Goal: Communication & Community: Answer question/provide support

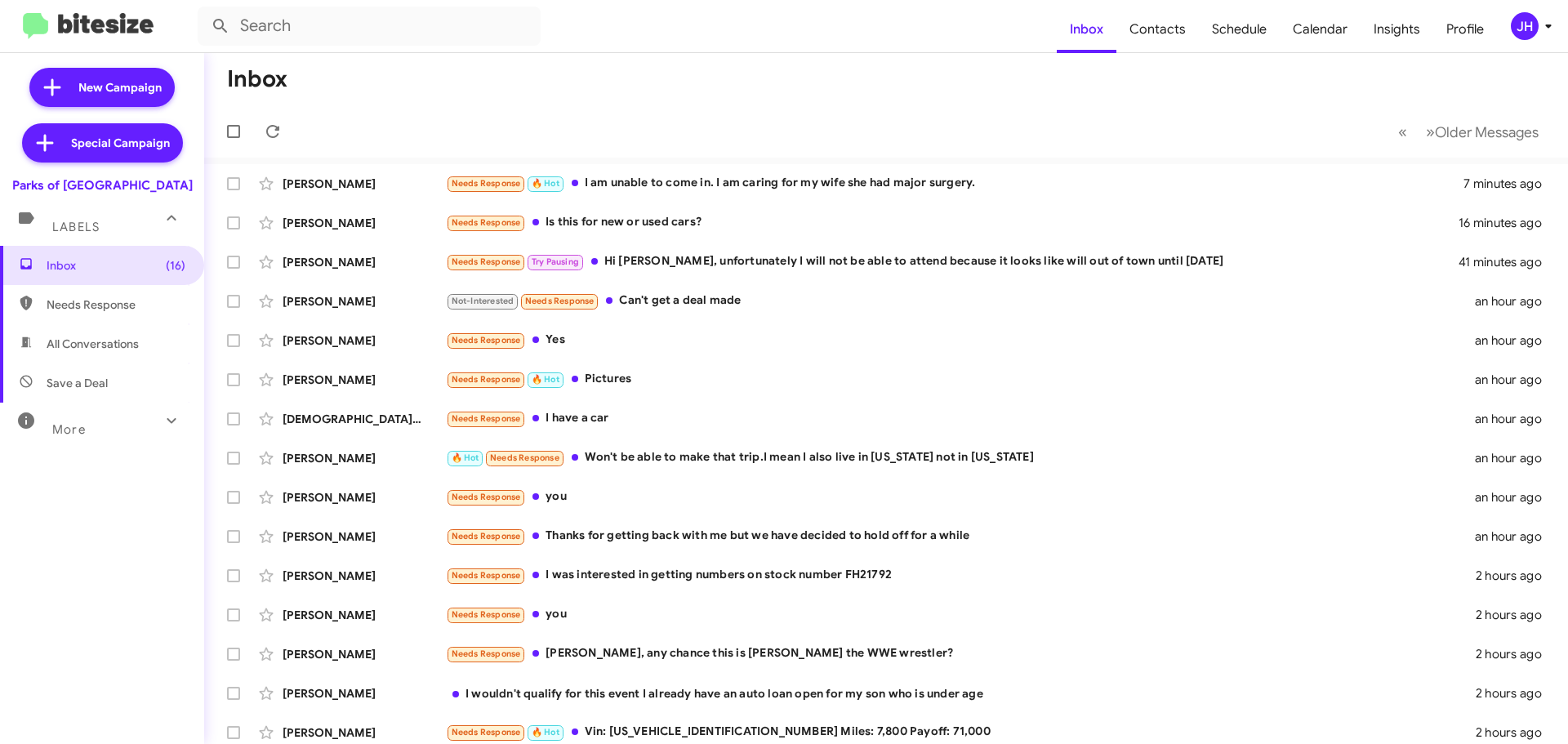
click at [1536, 25] on div "JH" at bounding box center [1525, 26] width 28 height 28
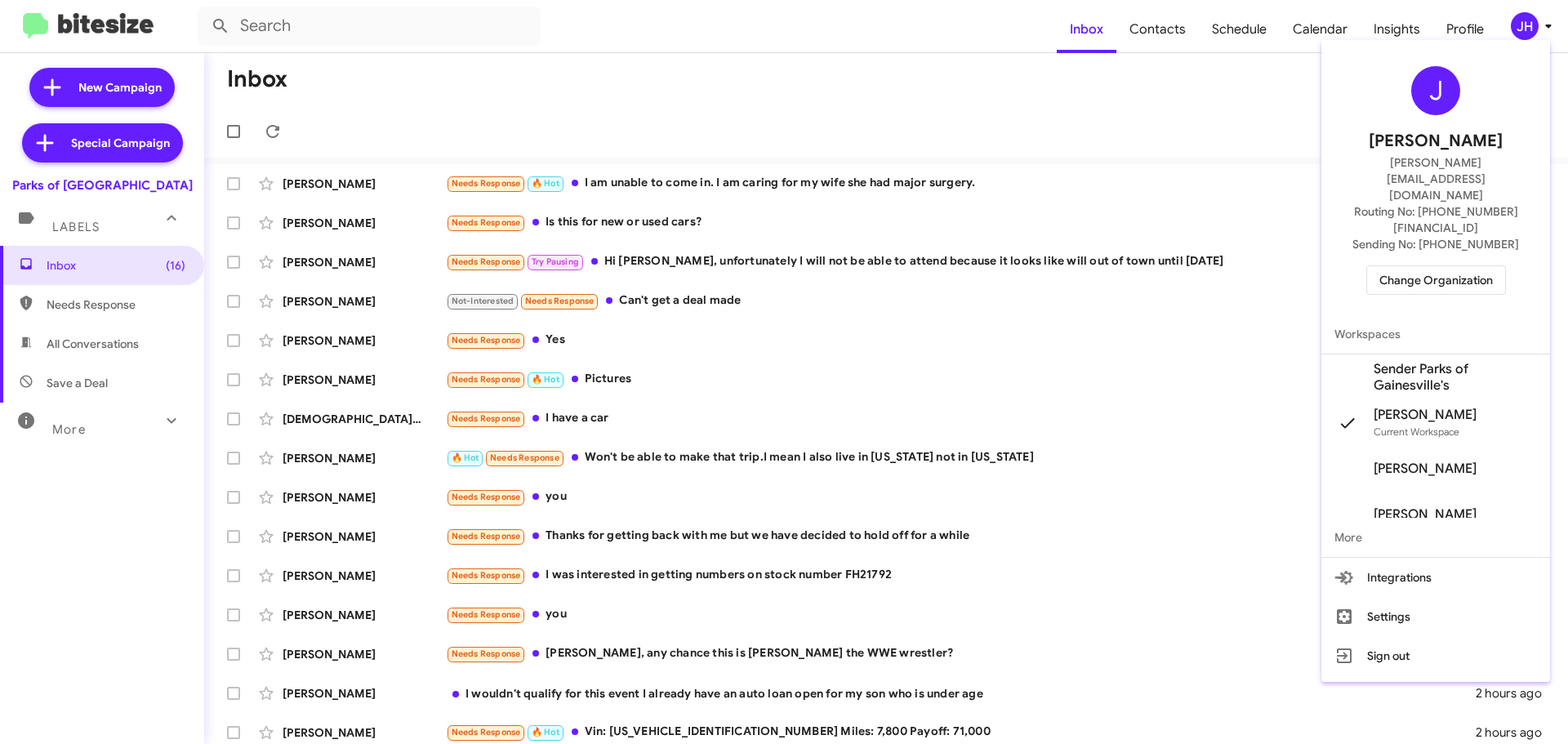
click at [1410, 267] on span "Change Organization" at bounding box center [1436, 280] width 114 height 28
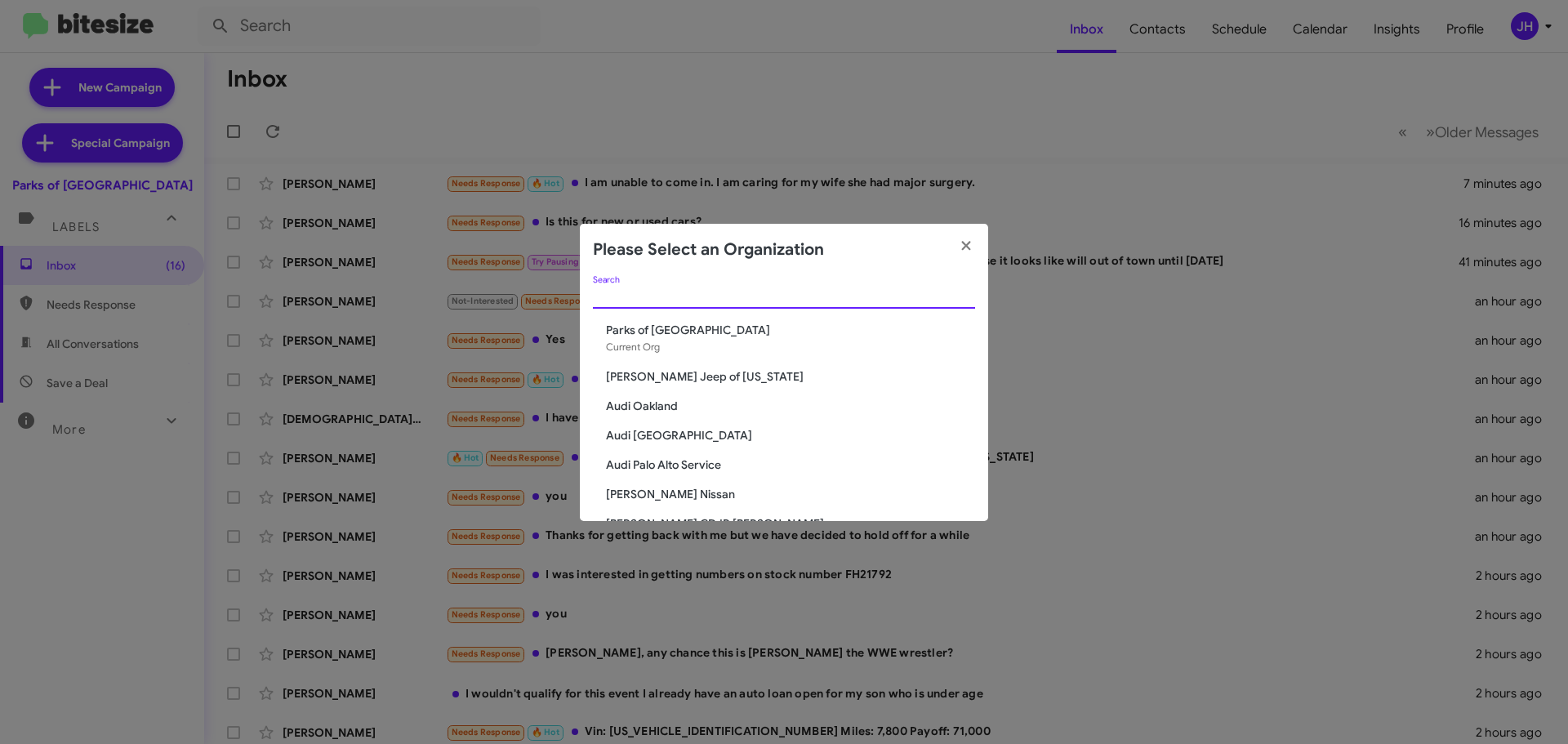
click at [728, 299] on input "Search" at bounding box center [784, 296] width 382 height 13
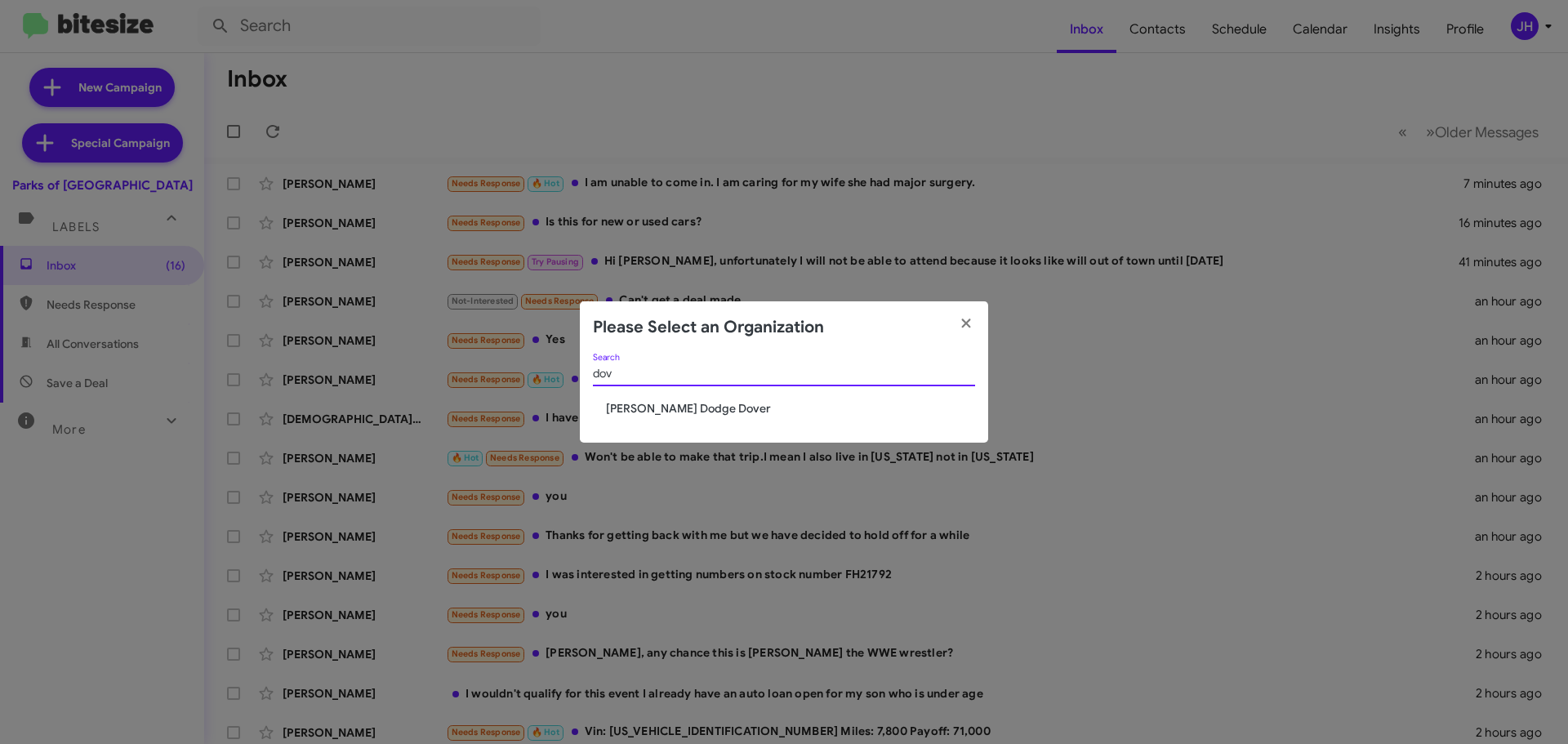
type input "dov"
click at [681, 409] on span "[PERSON_NAME] Dodge Dover" at bounding box center [790, 409] width 369 height 17
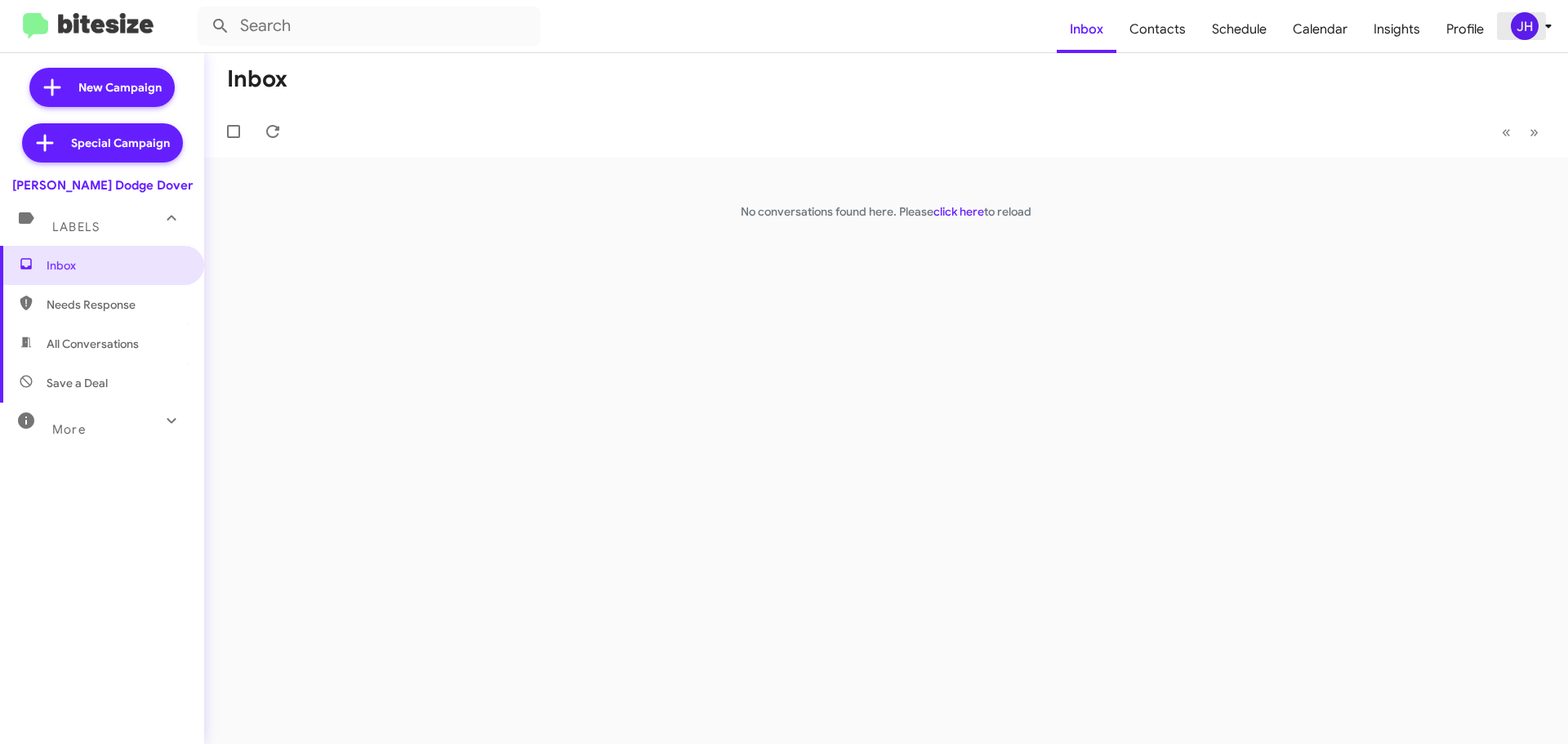
click at [1524, 30] on div "JH" at bounding box center [1525, 26] width 28 height 28
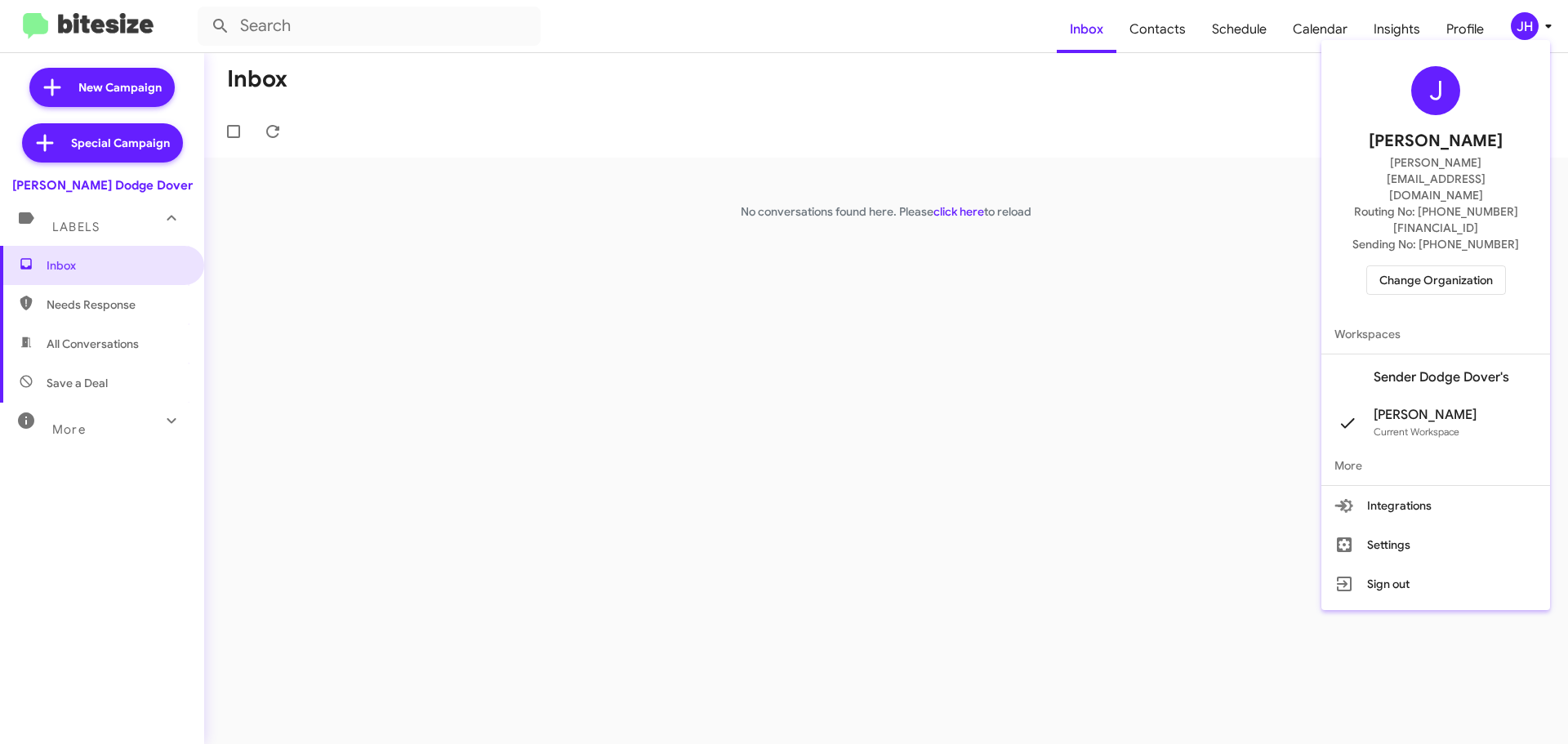
click at [1463, 369] on span "Sender Dodge Dover's" at bounding box center [1441, 378] width 136 height 17
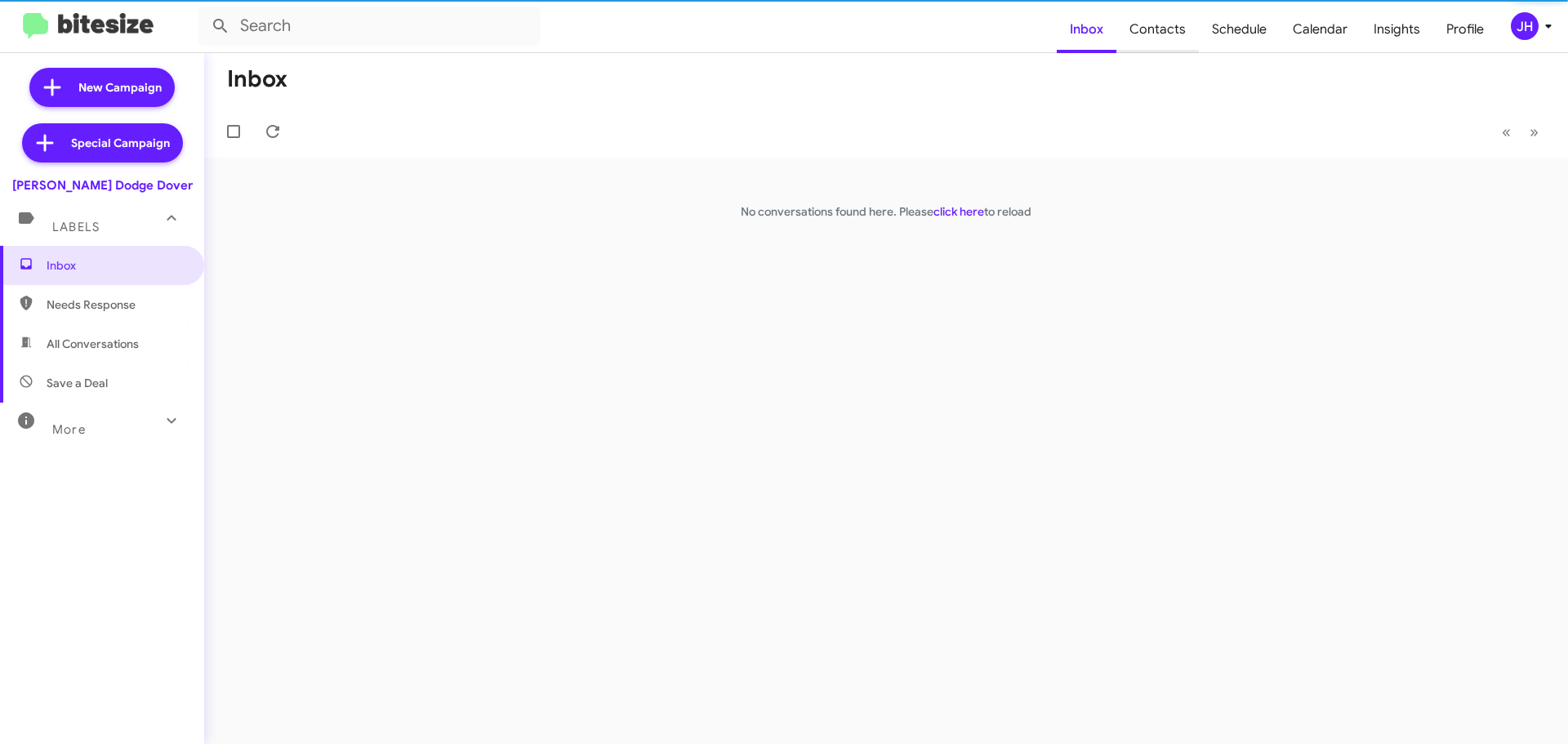
click at [1159, 23] on span "Contacts" at bounding box center [1157, 29] width 82 height 47
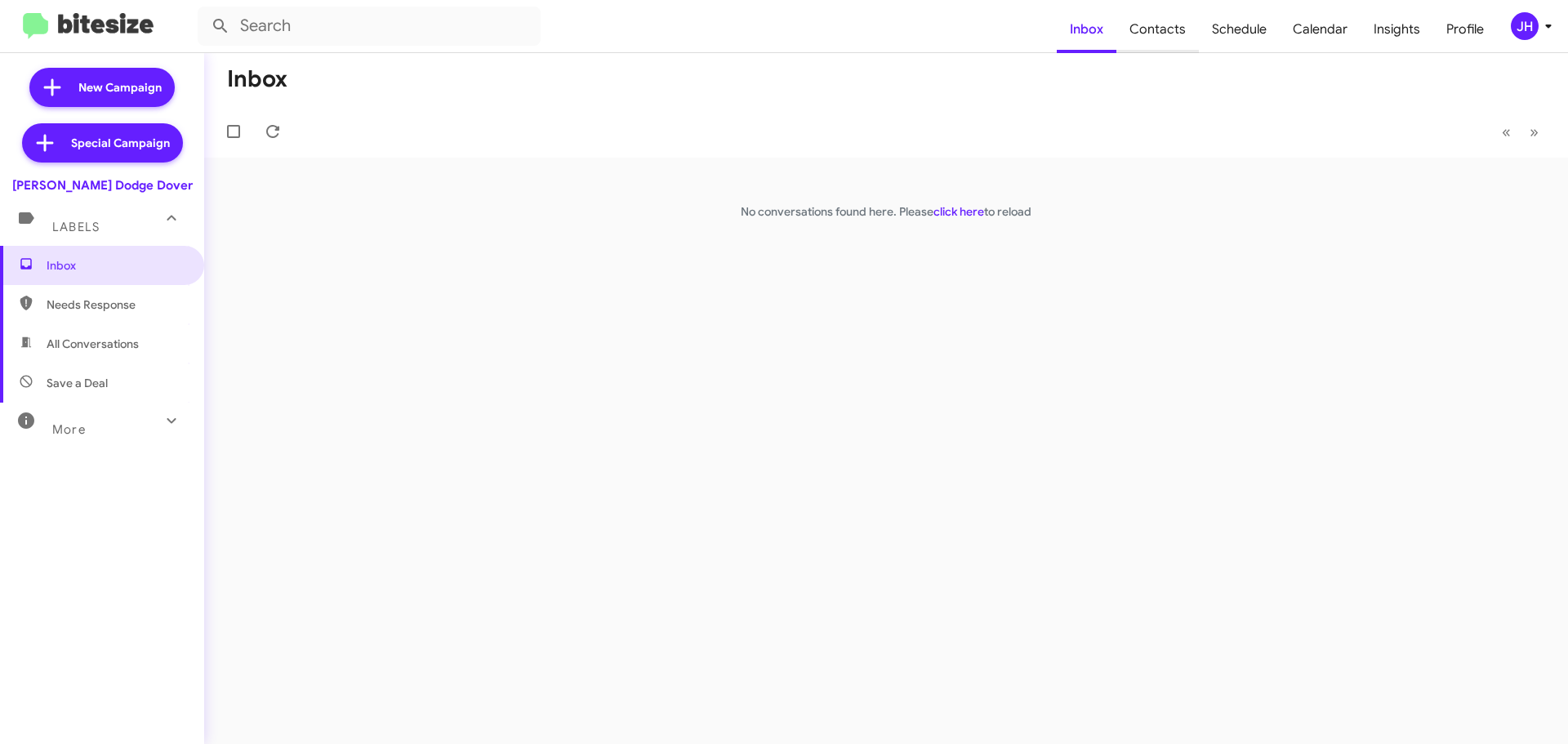
type input "in:groups"
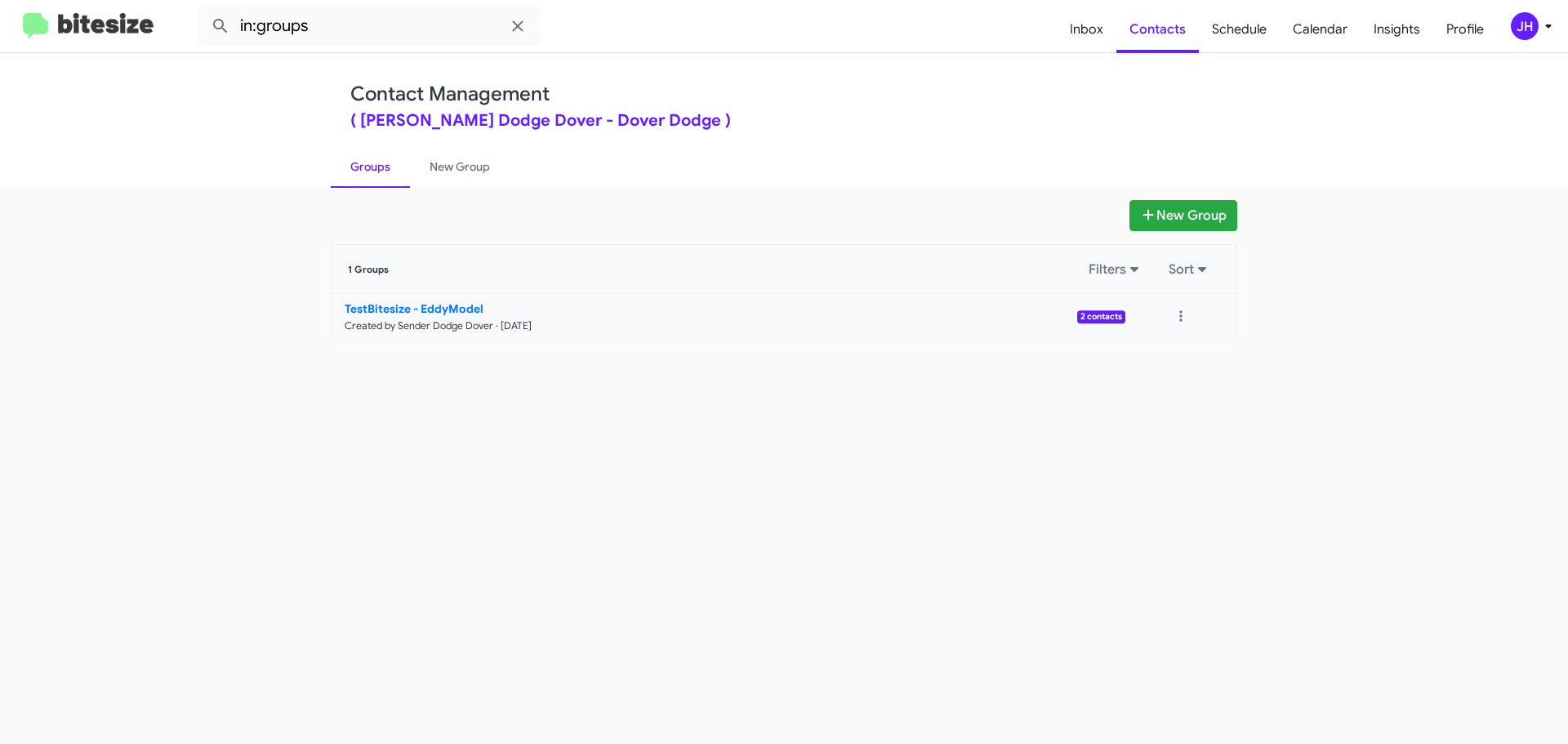
click at [628, 323] on link "TestBitesize - EddyModel Created by Sender Dodge Dover · Sep 19, 2025 2 contacts" at bounding box center [728, 317] width 794 height 46
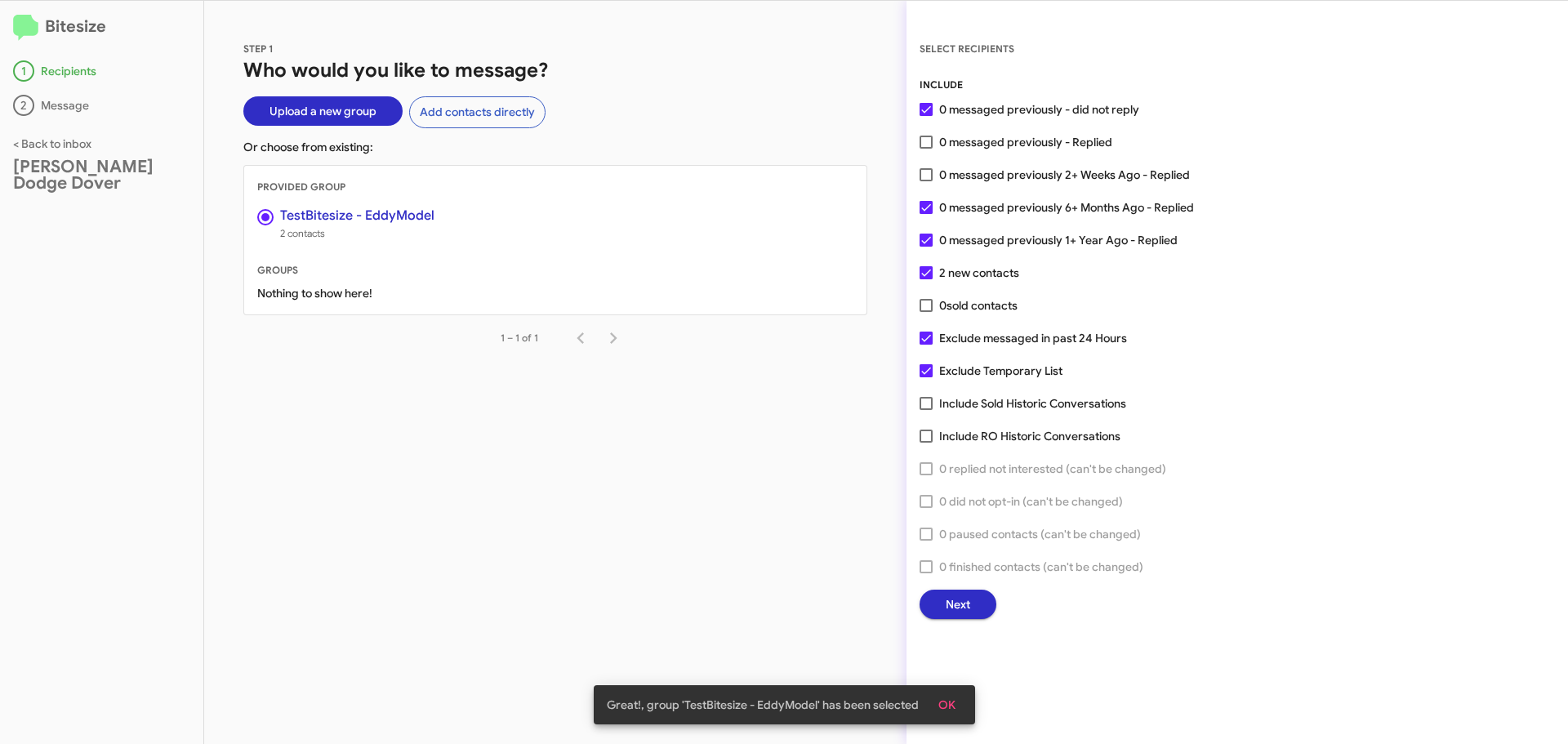
click at [969, 595] on span "Next" at bounding box center [957, 604] width 24 height 30
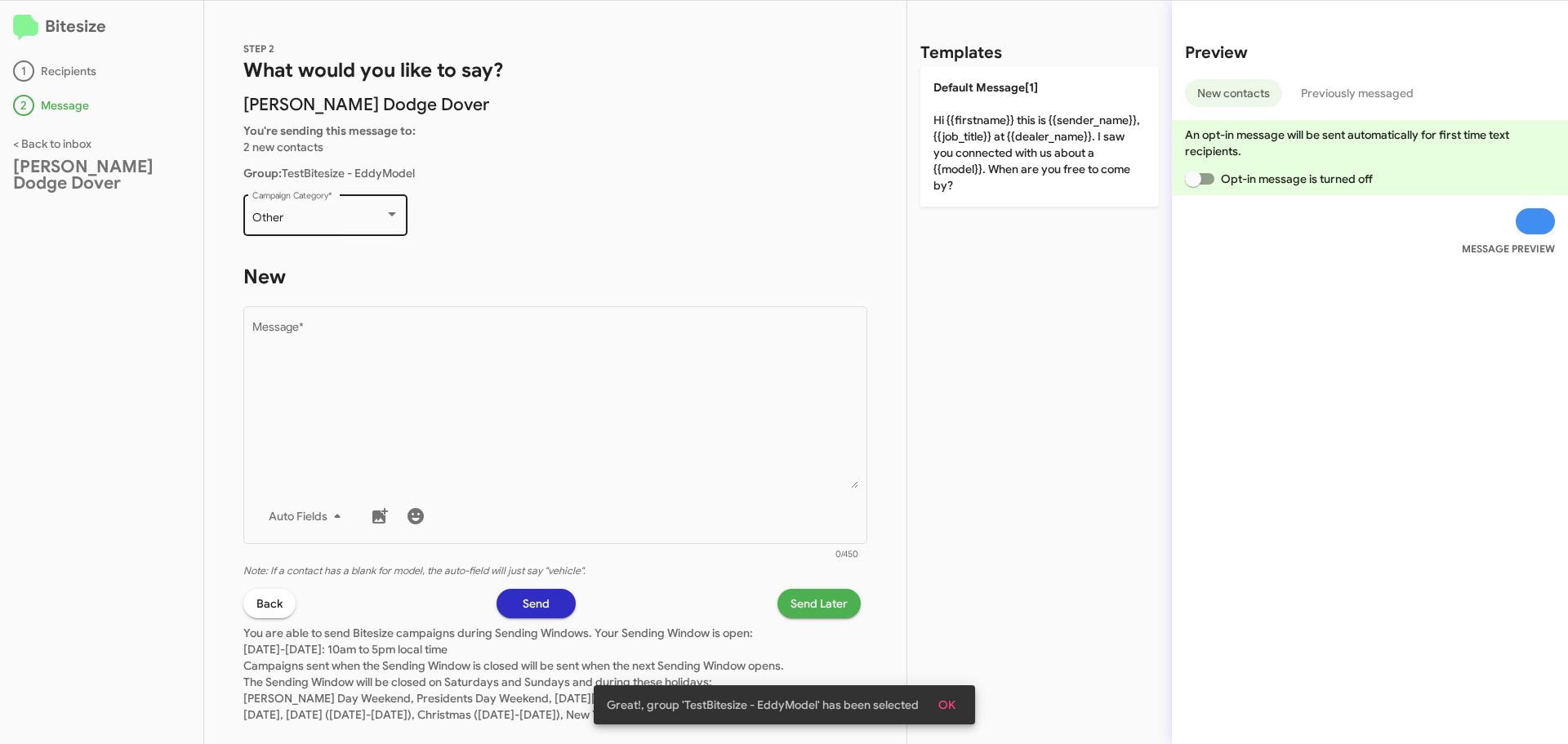
click at [316, 220] on div "Other" at bounding box center [318, 218] width 132 height 13
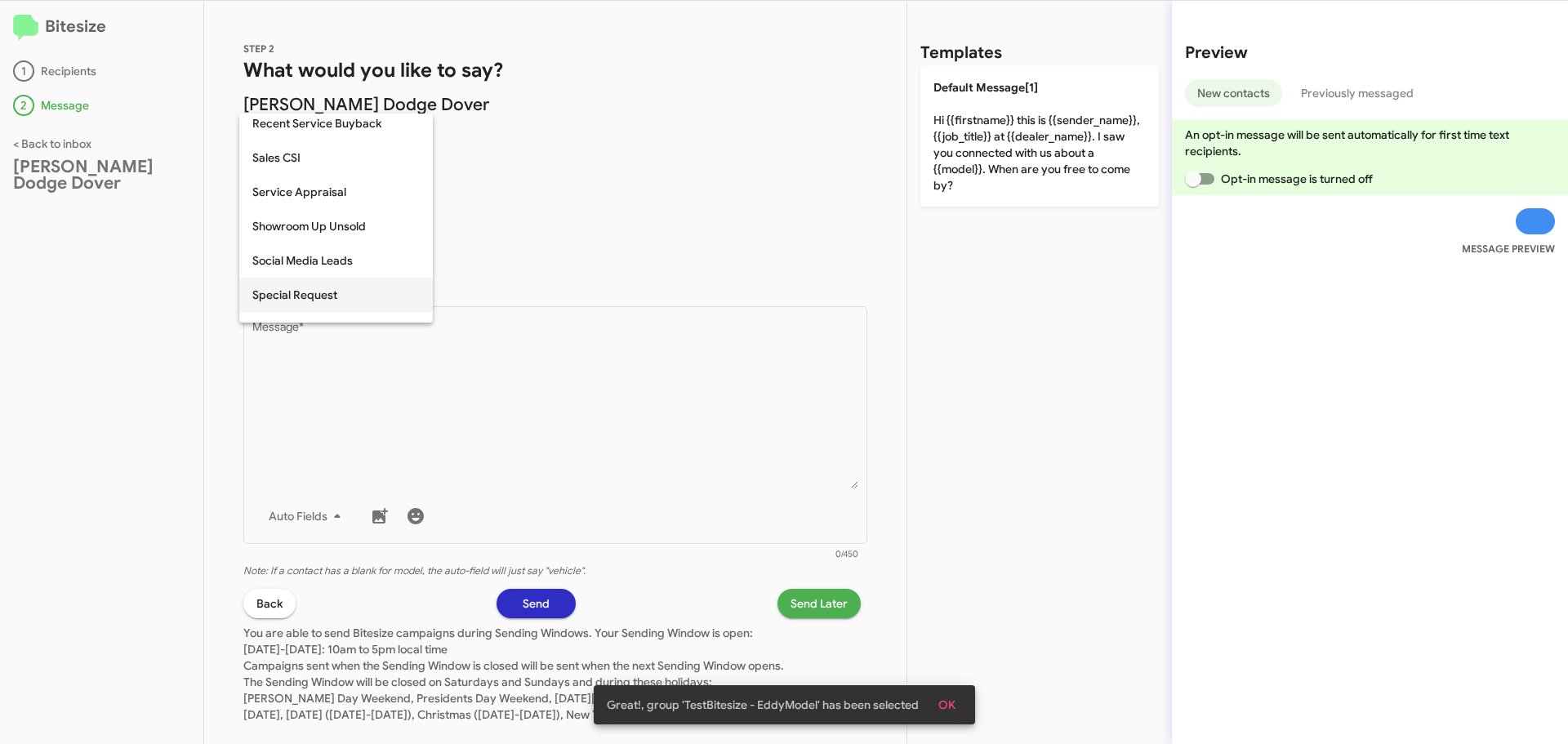
click at [323, 298] on span "Special Request" at bounding box center [336, 294] width 167 height 34
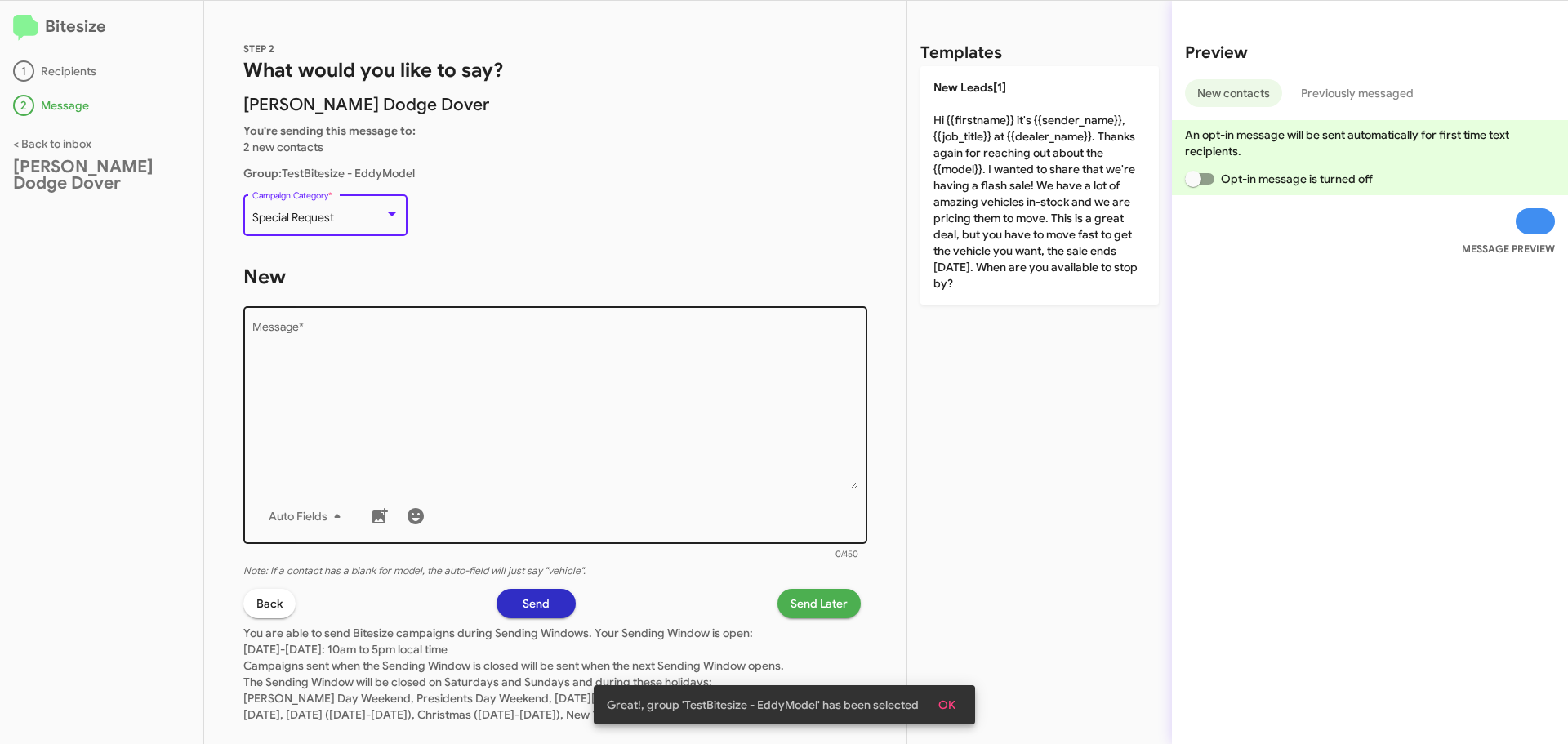
click at [340, 340] on textarea "Message *" at bounding box center [556, 405] width 607 height 167
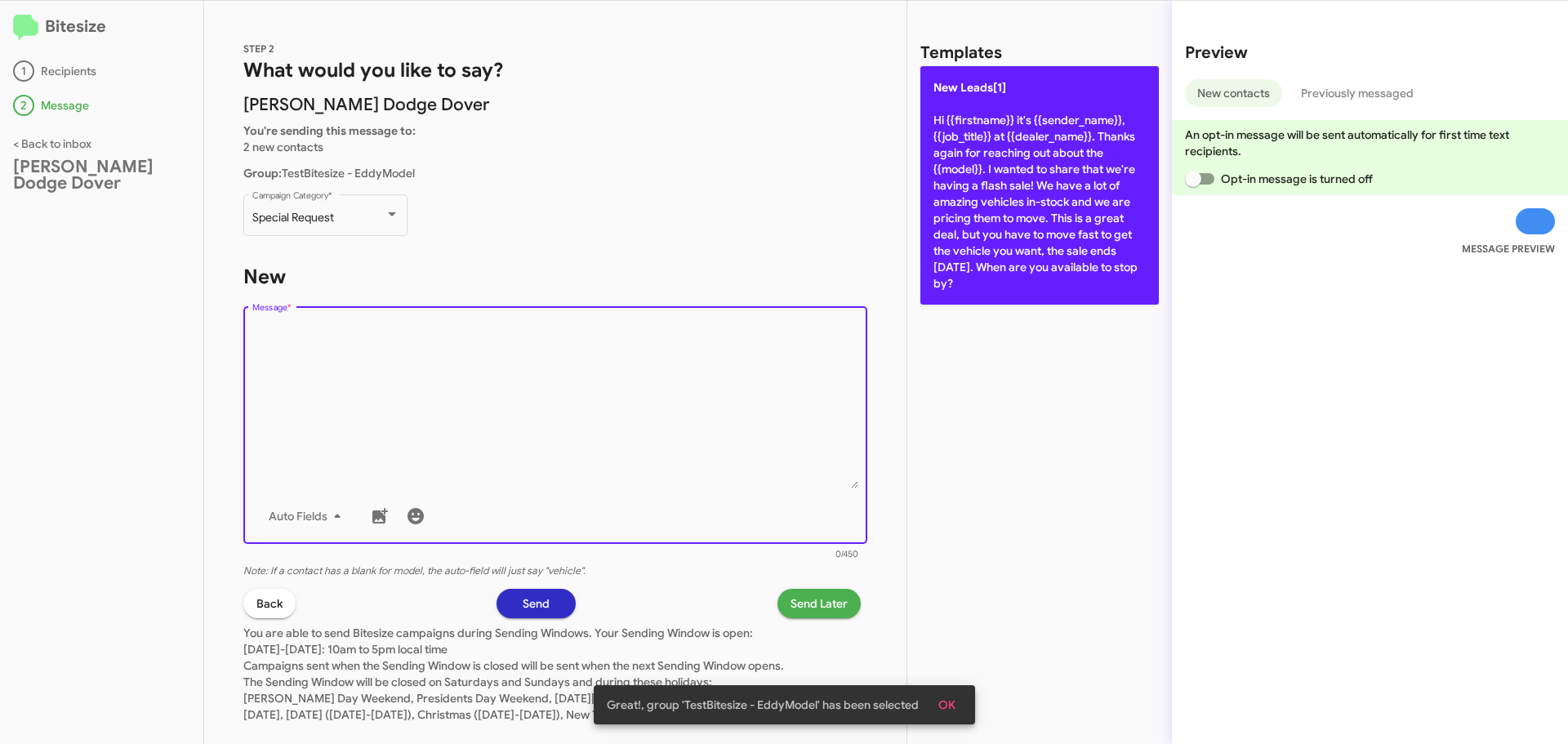
click at [1037, 239] on p "New Leads[1] Hi {{firstname}} it's {{sender_name}}, {{job_title}} at {{dealer_n…" at bounding box center [1040, 186] width 239 height 239
type textarea "Hi {{firstname}} it's {{sender_name}}, {{job_title}} at {{dealer_name}}. Thanks…"
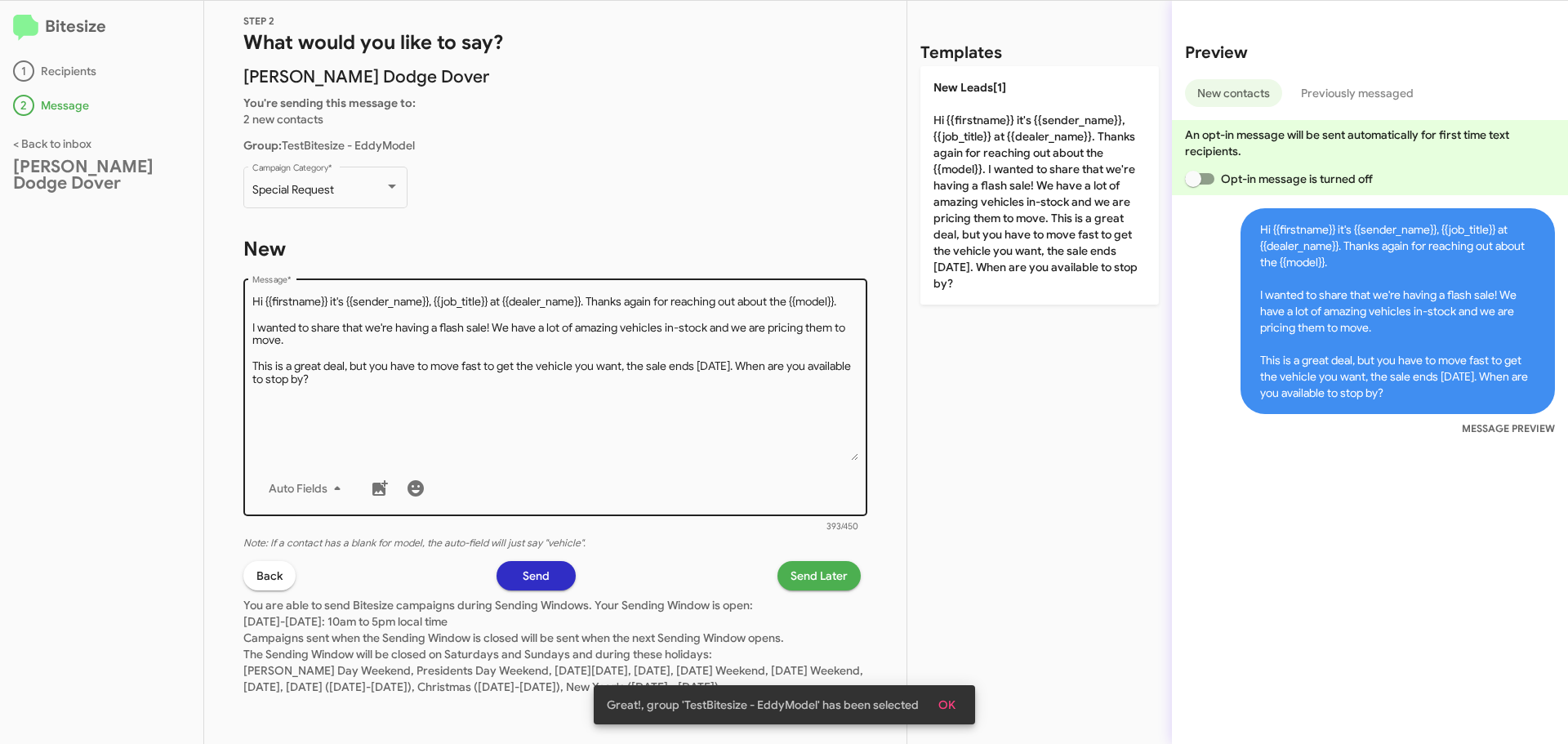
scroll to position [44, 0]
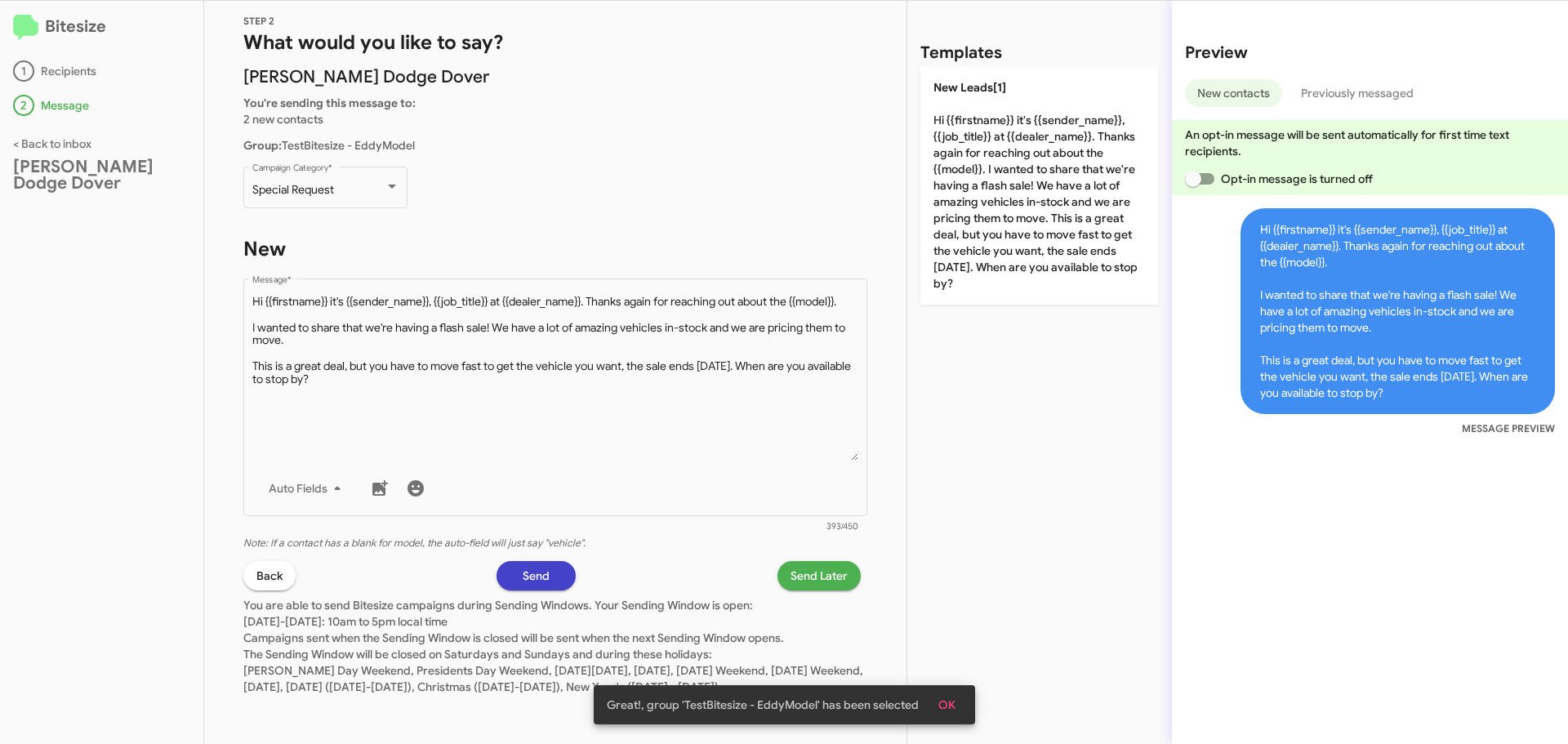
click at [549, 561] on button "Send" at bounding box center [537, 576] width 80 height 30
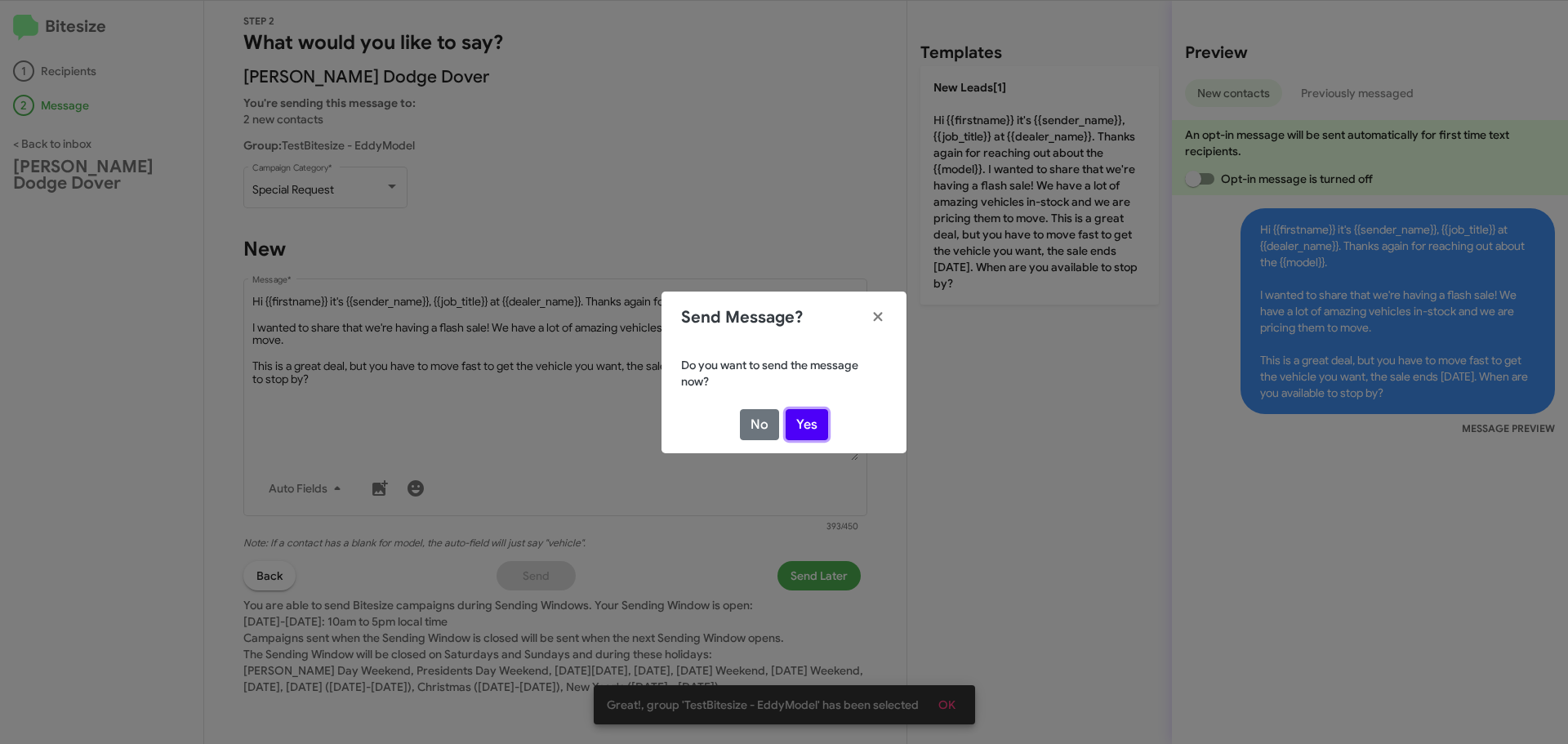
click at [806, 428] on button "Yes" at bounding box center [807, 425] width 43 height 31
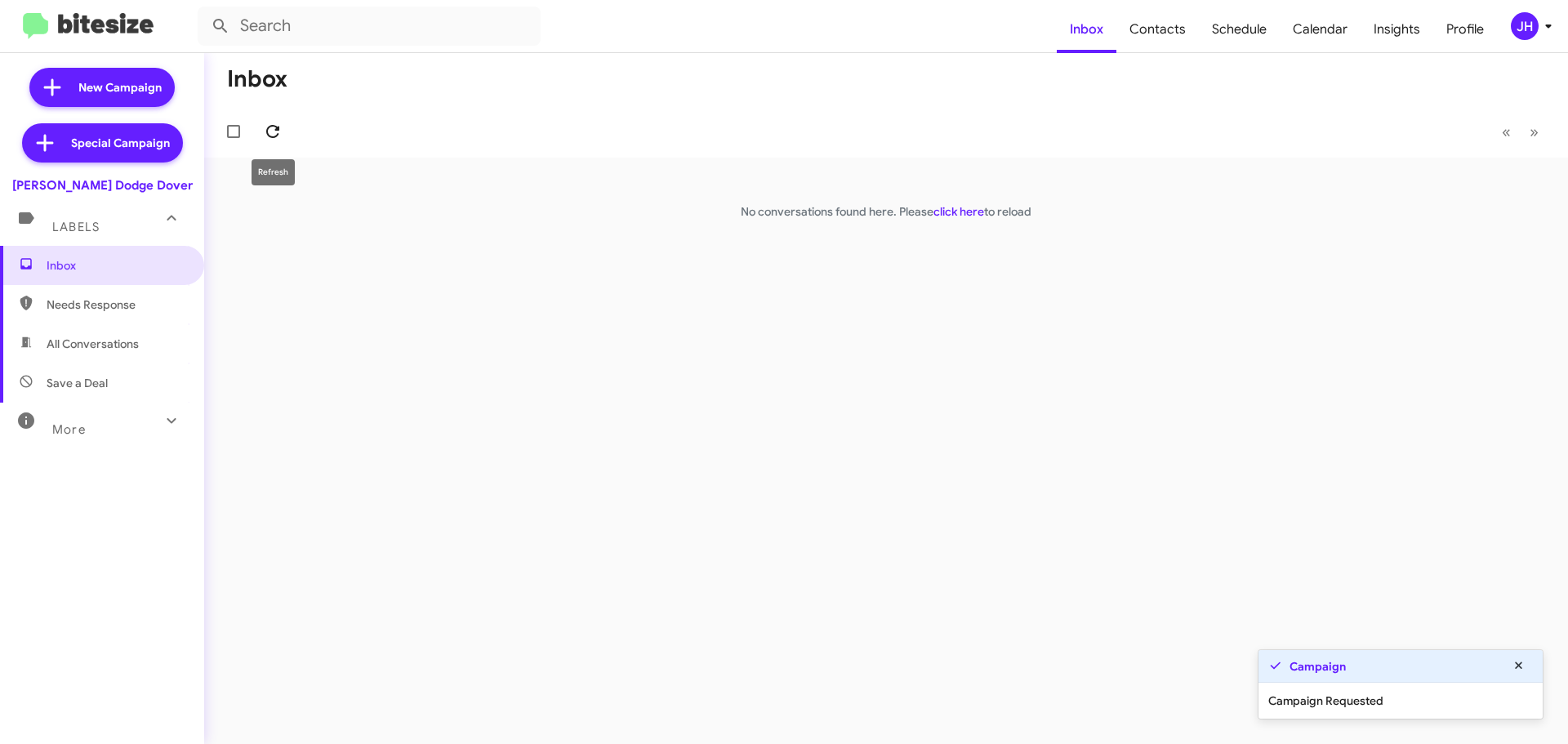
click at [270, 130] on icon at bounding box center [272, 131] width 19 height 19
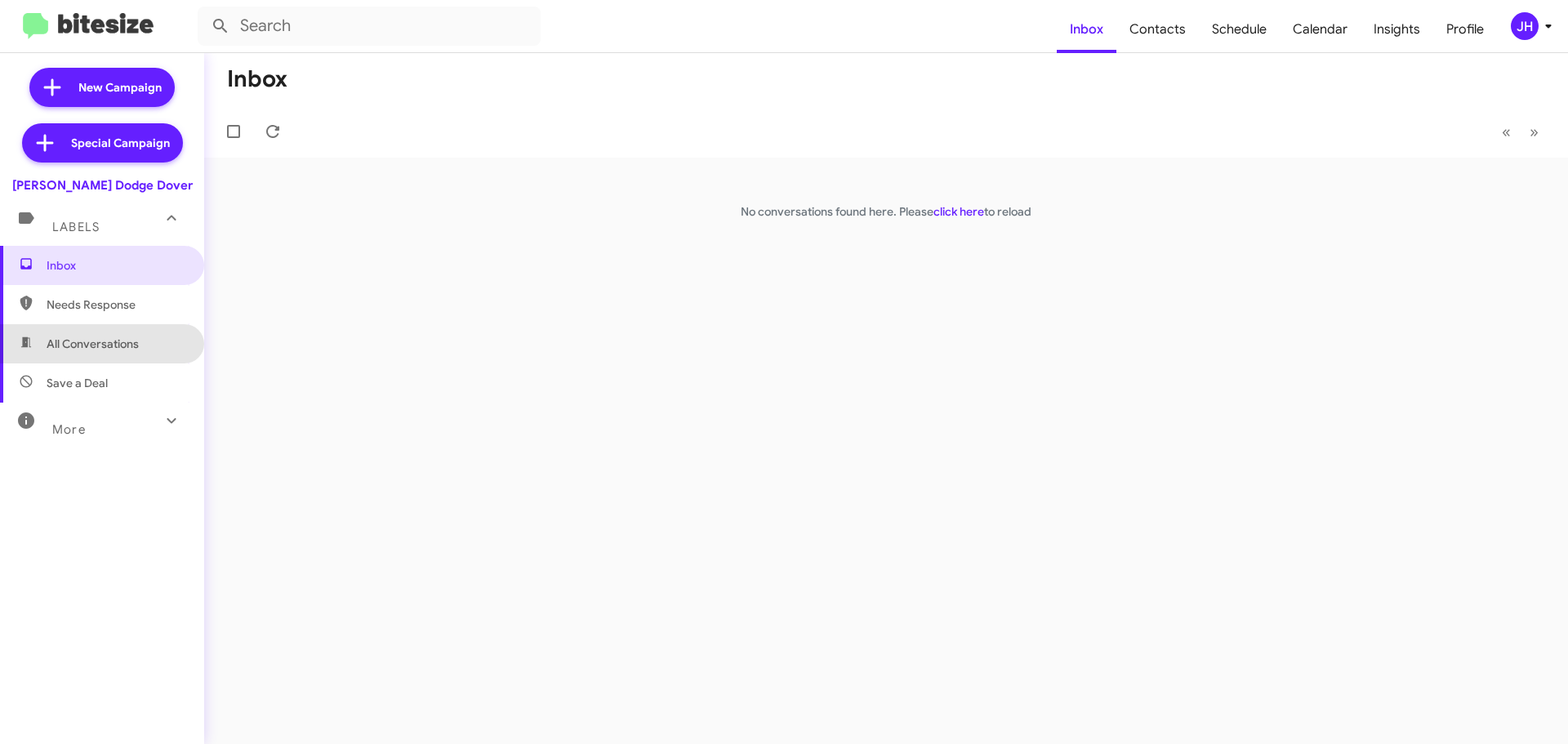
click at [125, 362] on span "All Conversations" at bounding box center [102, 343] width 204 height 39
type input "in:all-conversations"
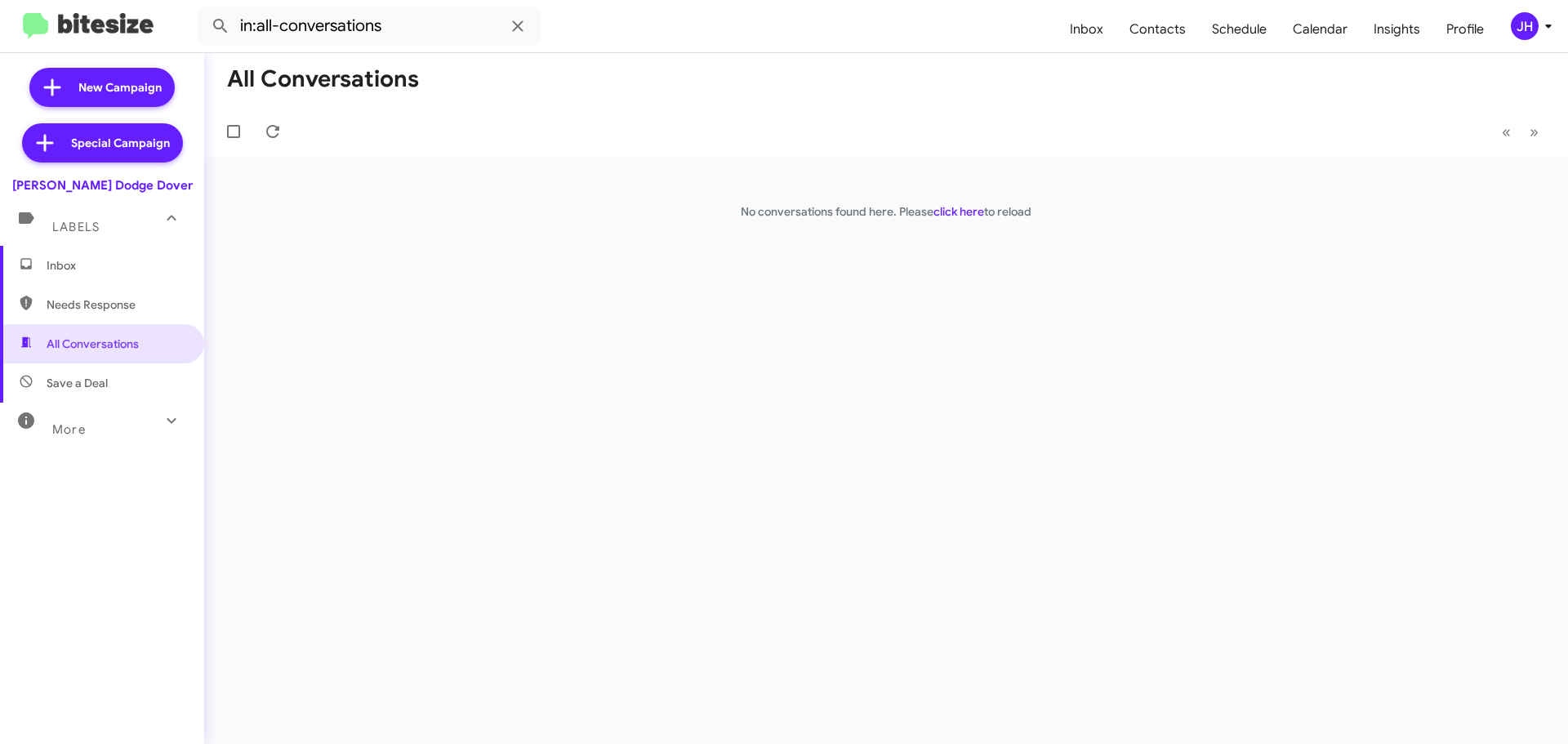
click at [115, 270] on span "Inbox" at bounding box center [116, 266] width 139 height 17
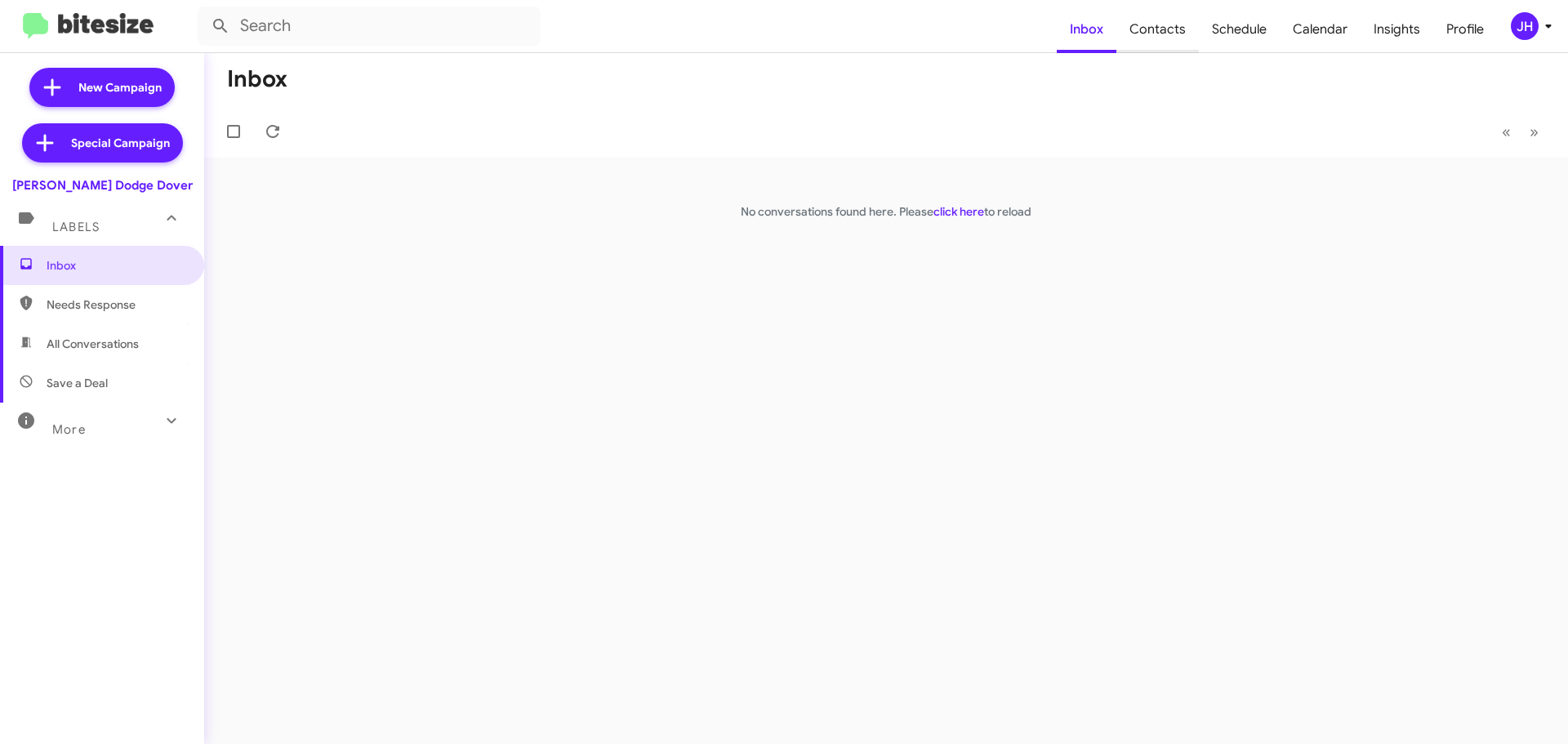
click at [1159, 36] on span "Contacts" at bounding box center [1157, 29] width 82 height 47
type input "in:groups"
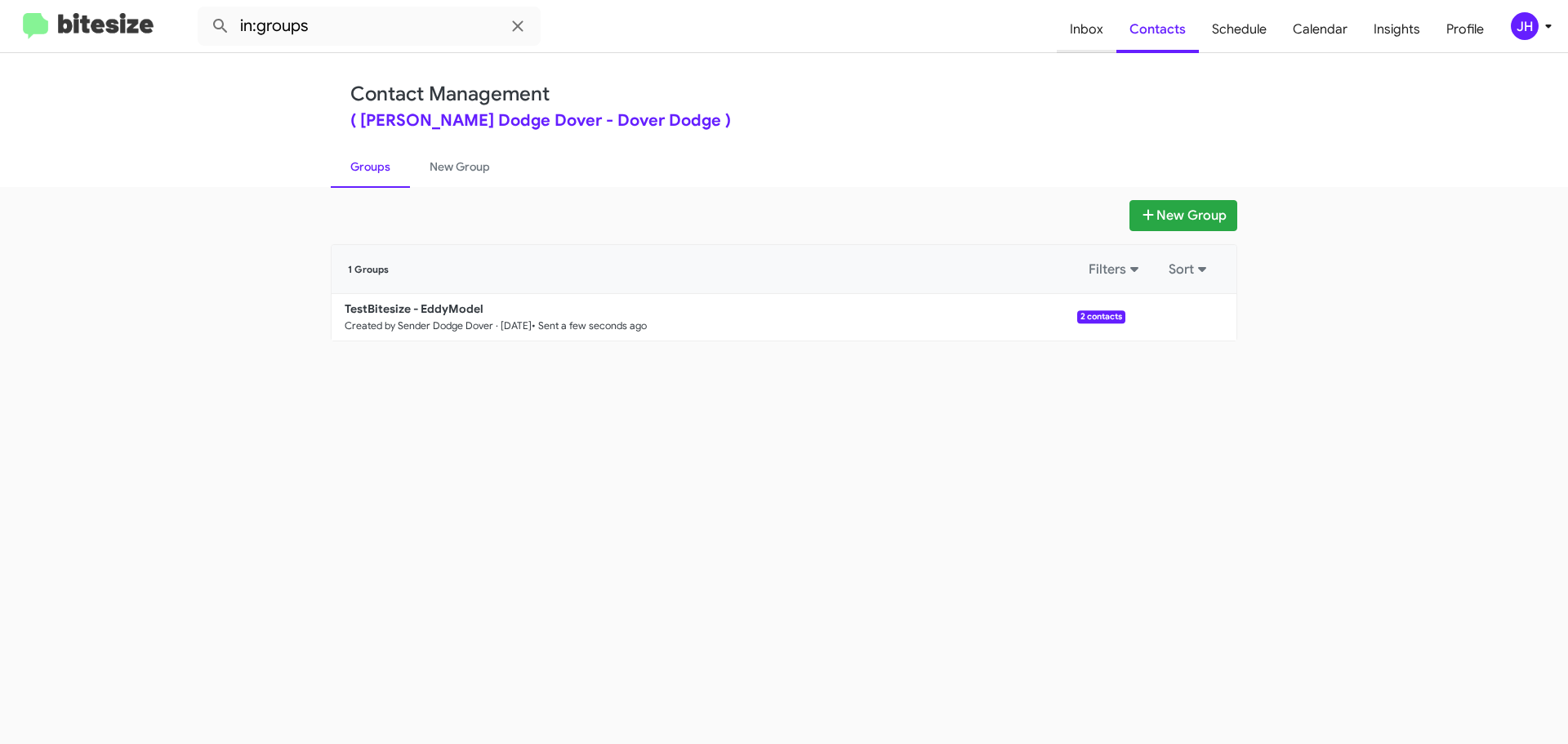
click at [1094, 35] on span "Inbox" at bounding box center [1086, 29] width 59 height 47
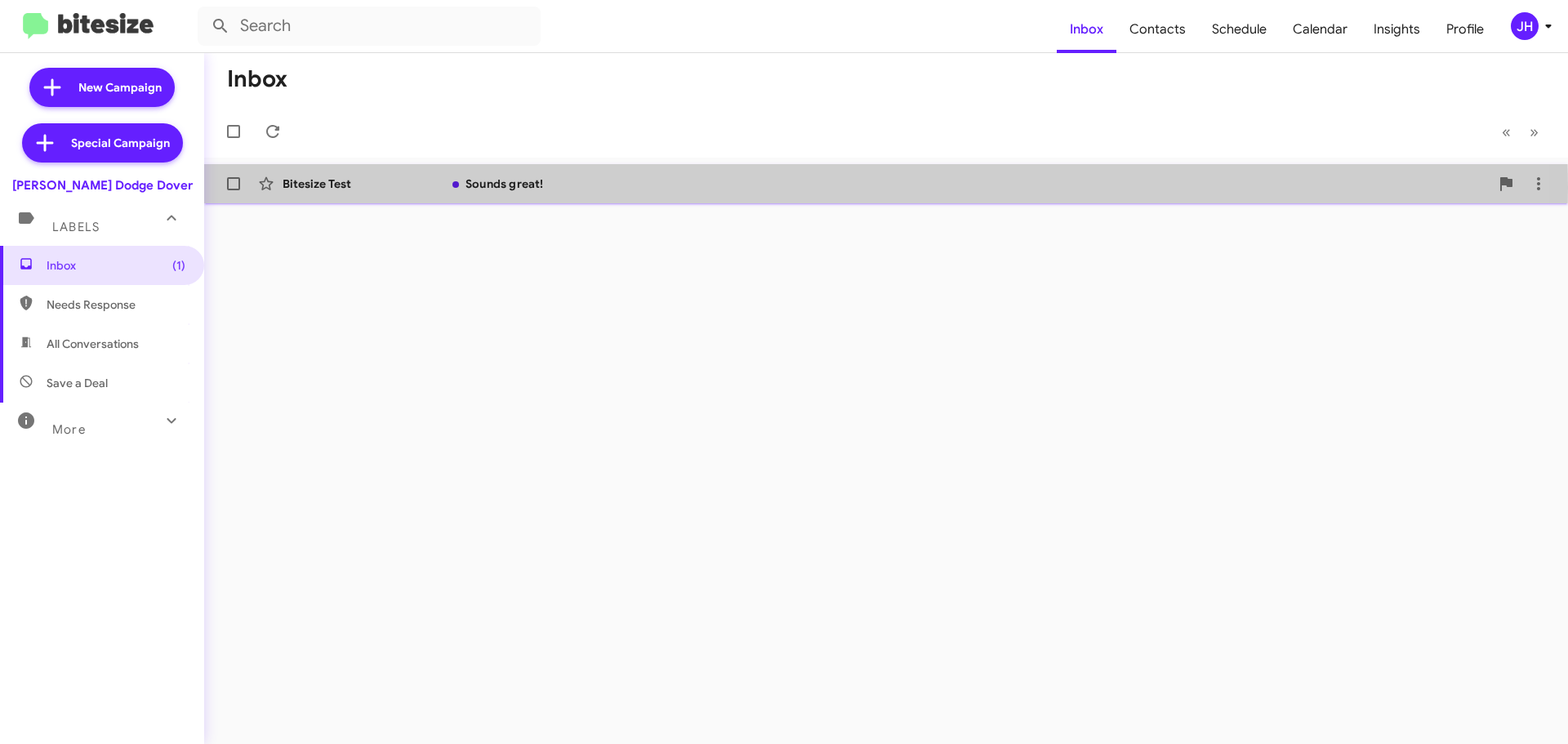
click at [624, 188] on div "Sounds great!" at bounding box center [968, 184] width 1043 height 17
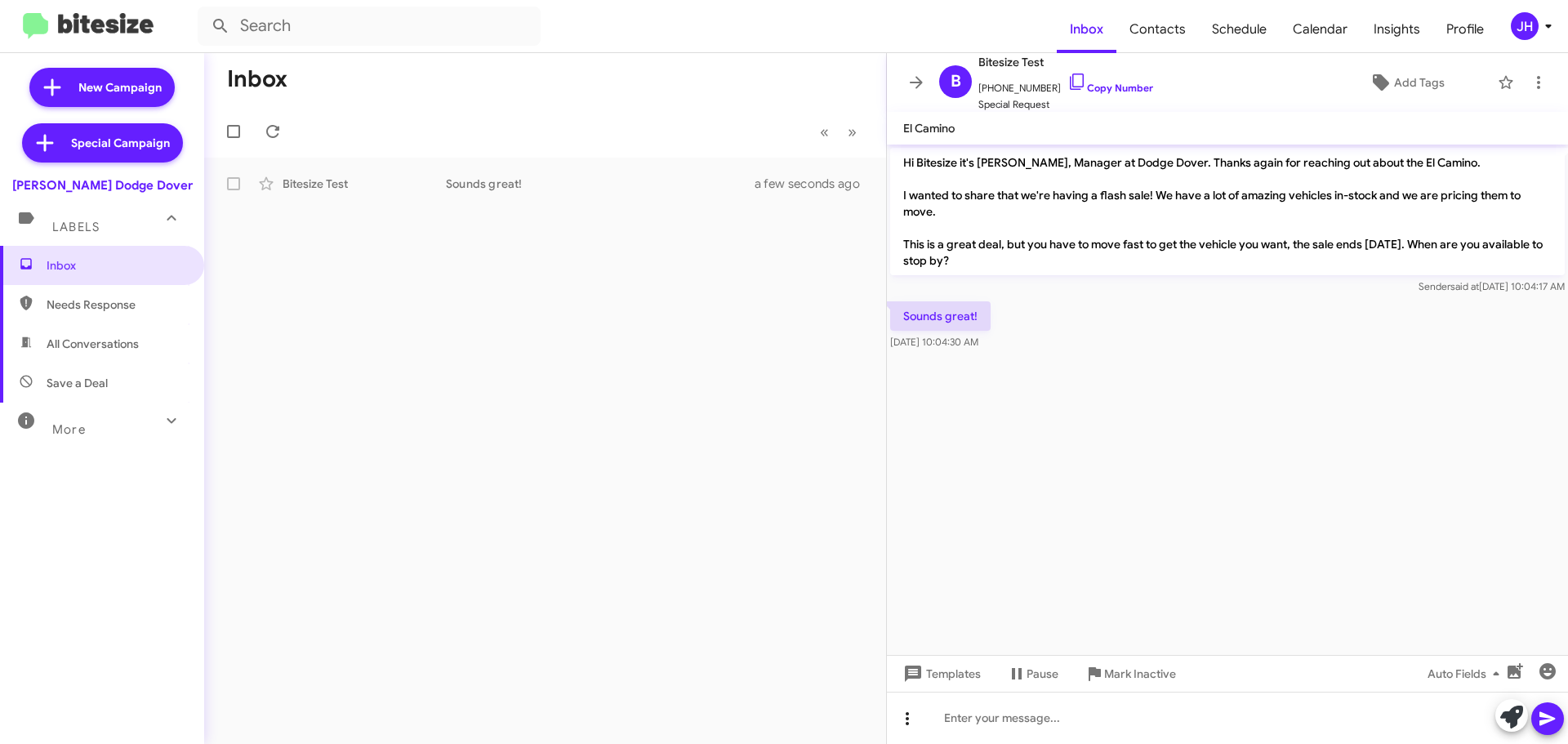
click at [916, 722] on icon at bounding box center [907, 718] width 19 height 19
click at [935, 683] on button "note" at bounding box center [941, 676] width 101 height 39
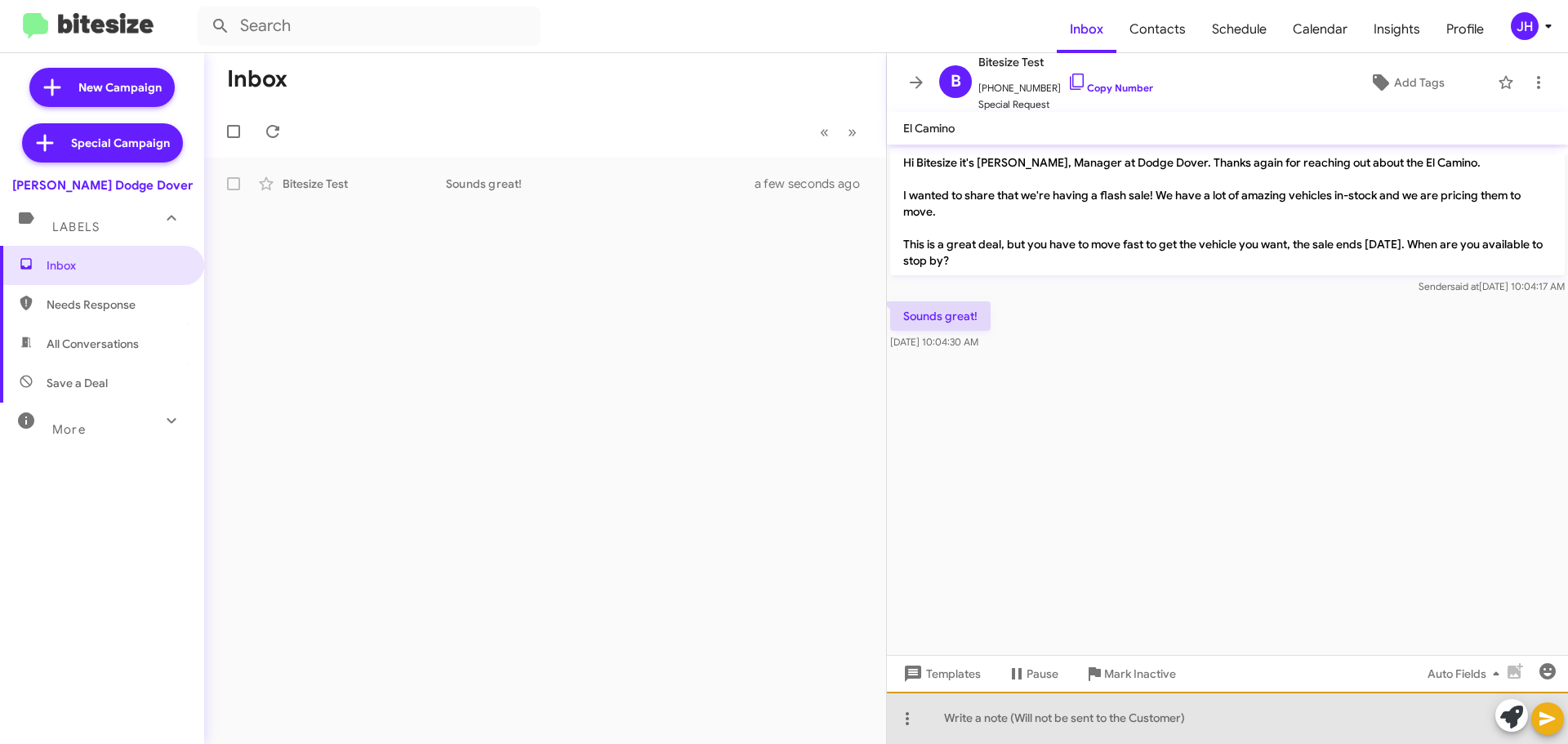
click at [995, 720] on div at bounding box center [1228, 718] width 681 height 52
paste div
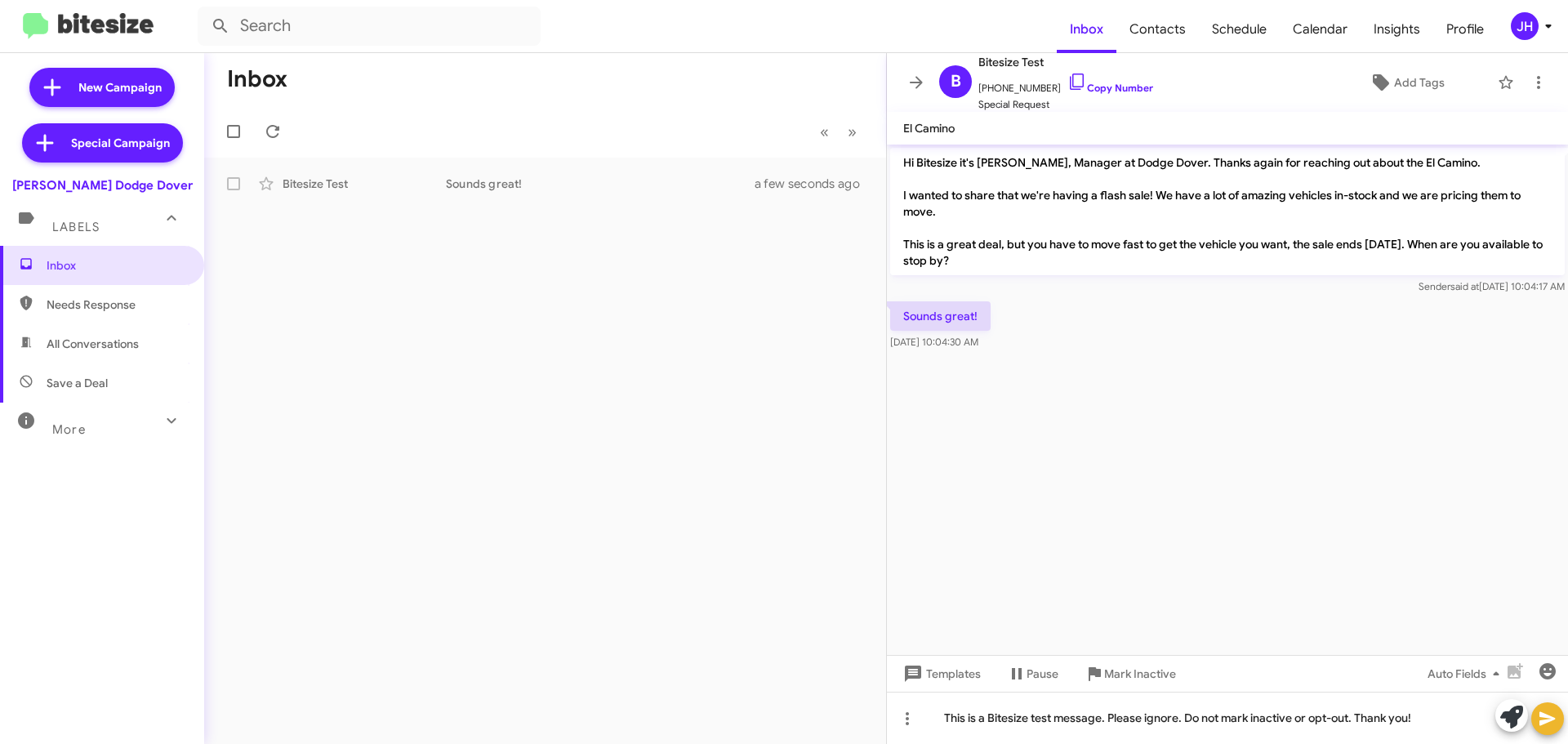
click at [1551, 723] on icon at bounding box center [1547, 718] width 19 height 19
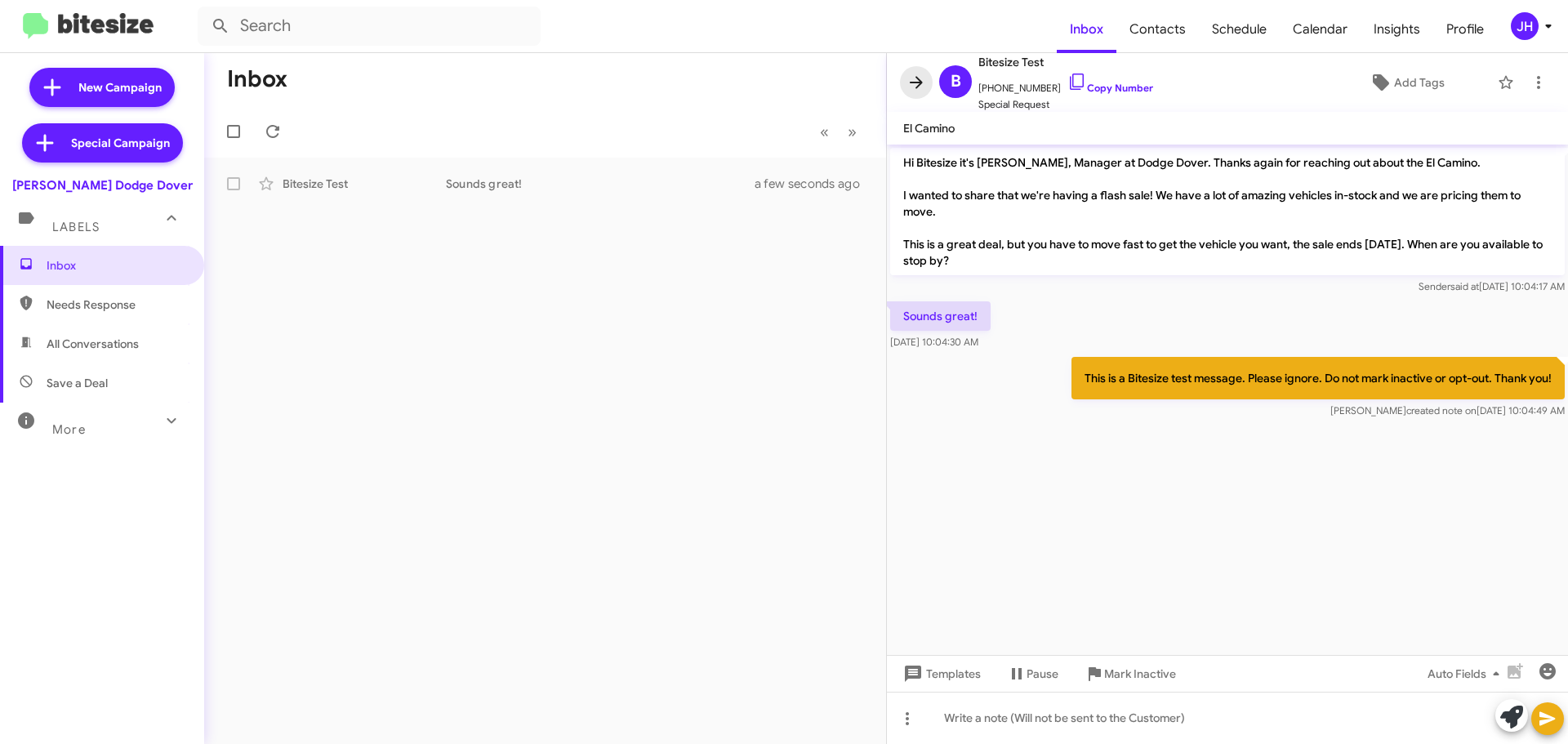
click at [921, 84] on icon at bounding box center [916, 81] width 13 height 12
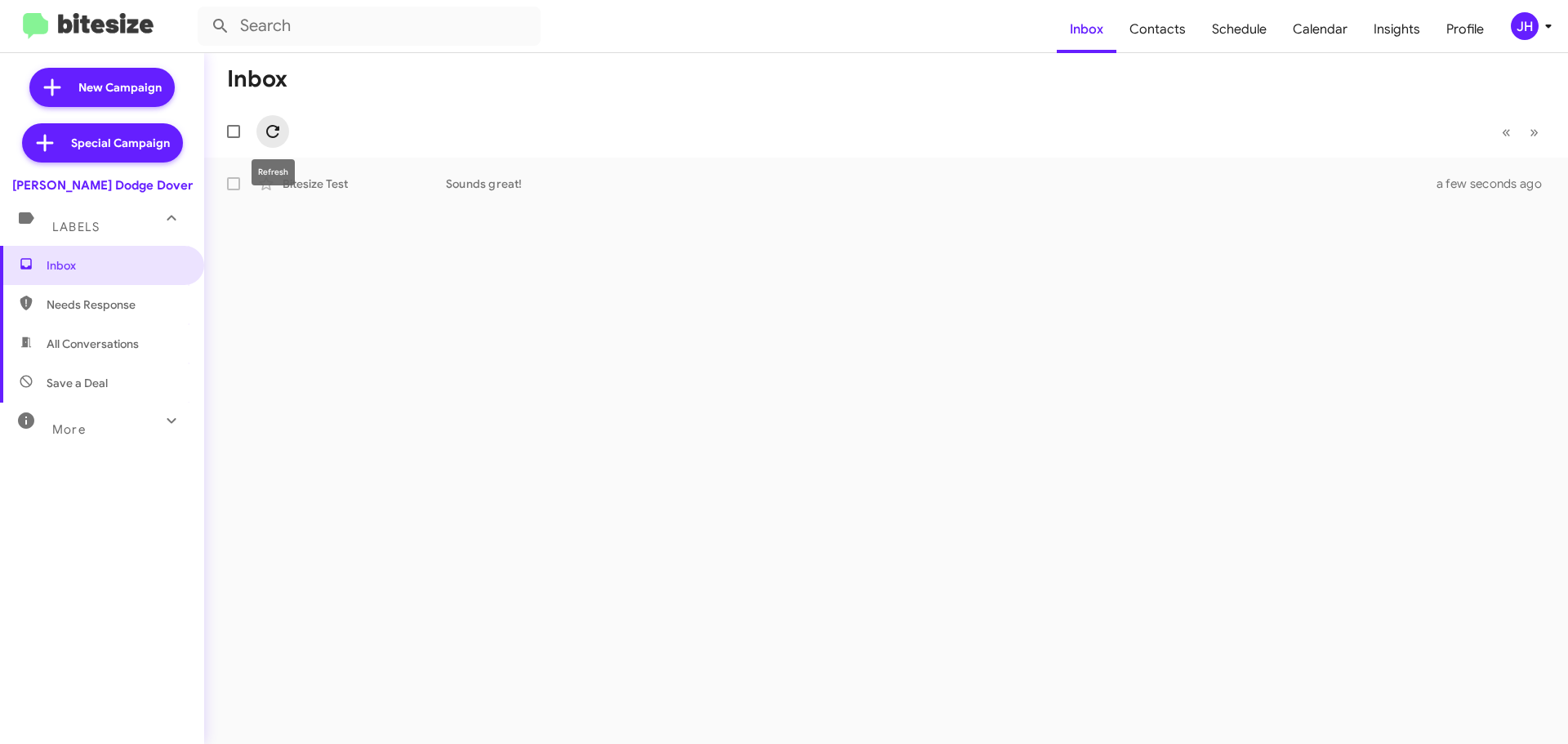
click at [276, 130] on icon at bounding box center [273, 131] width 13 height 13
click at [594, 180] on div "Sounds good!" at bounding box center [968, 184] width 1043 height 17
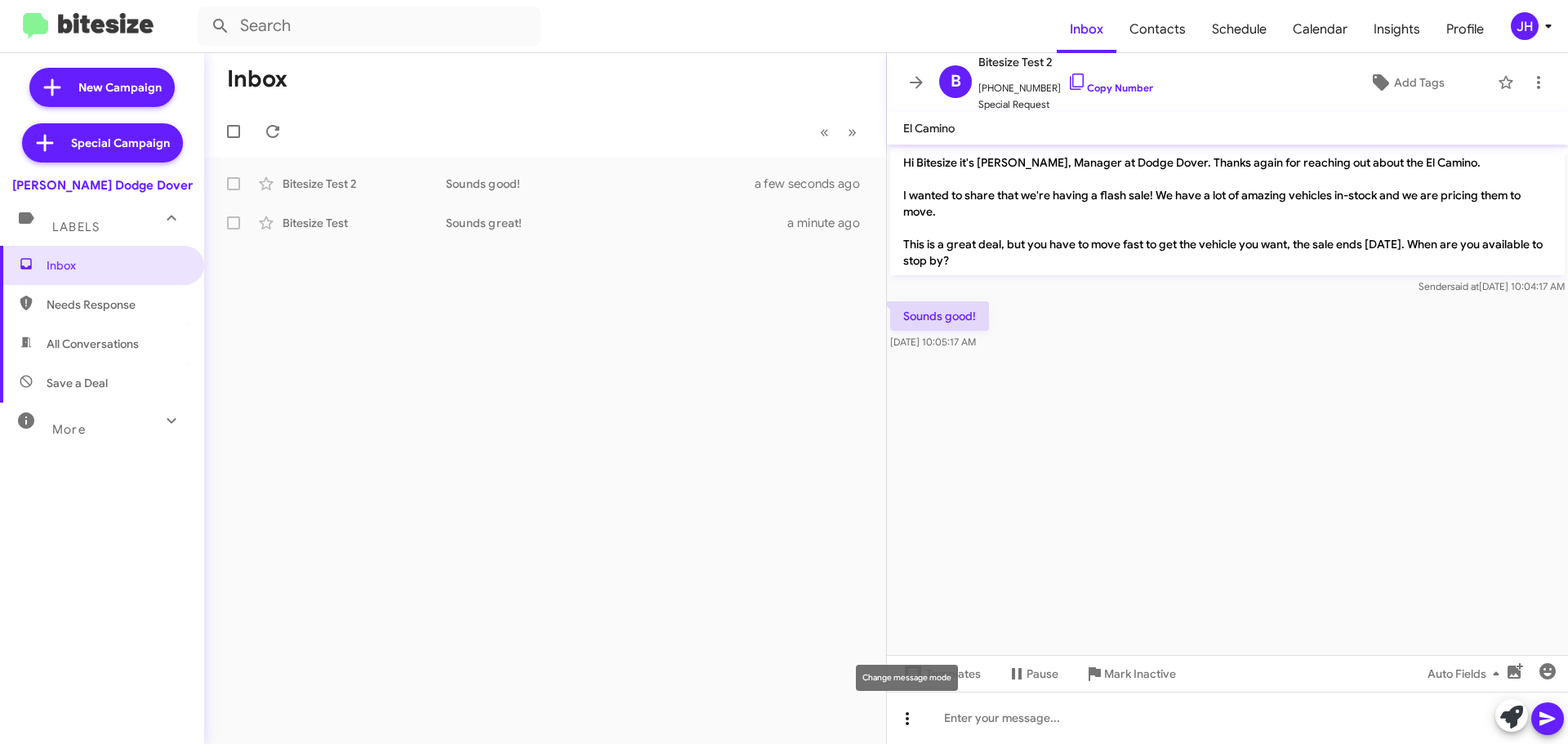
click at [915, 725] on icon at bounding box center [907, 718] width 19 height 19
click at [949, 686] on button "note" at bounding box center [941, 676] width 101 height 39
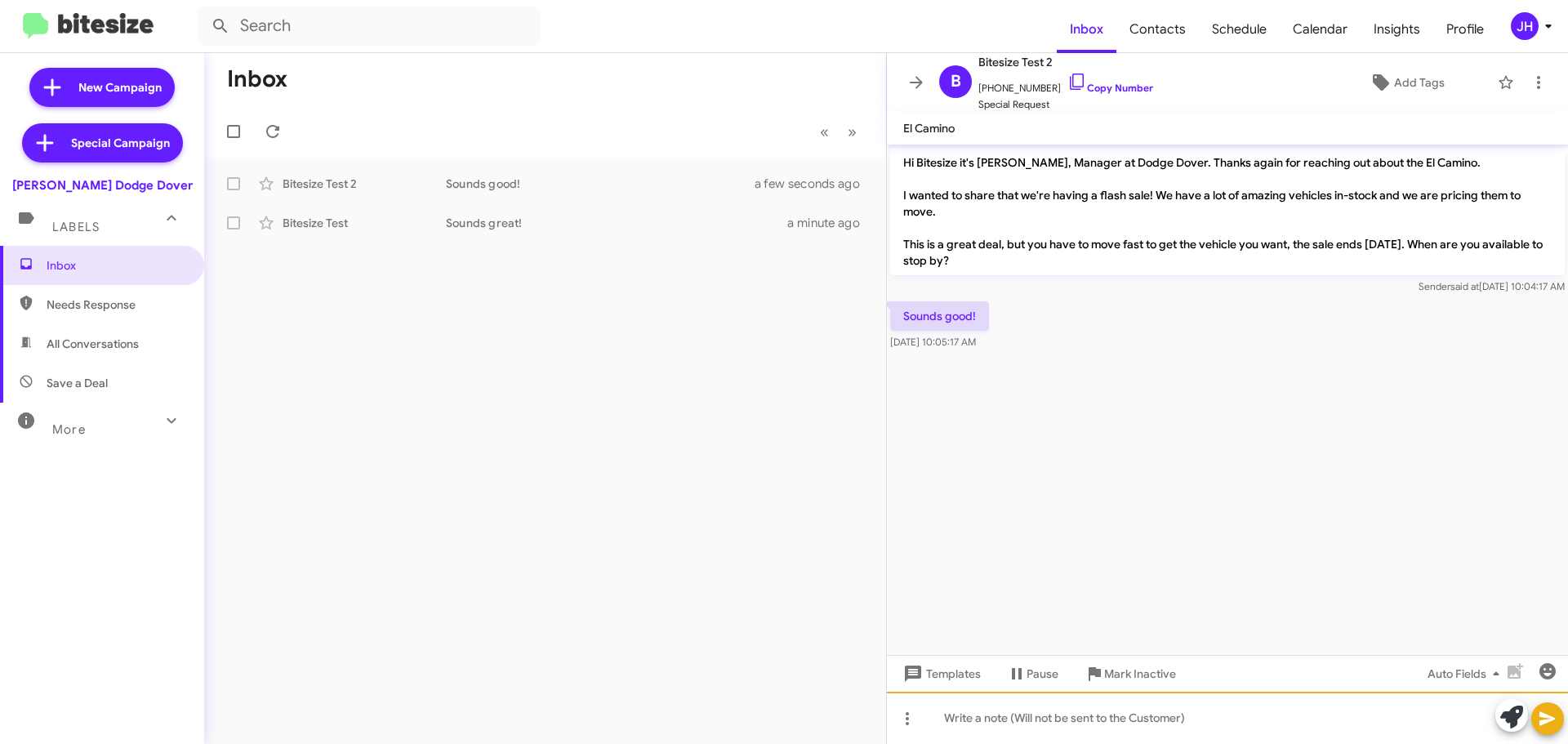
click at [1006, 721] on div at bounding box center [1228, 718] width 681 height 52
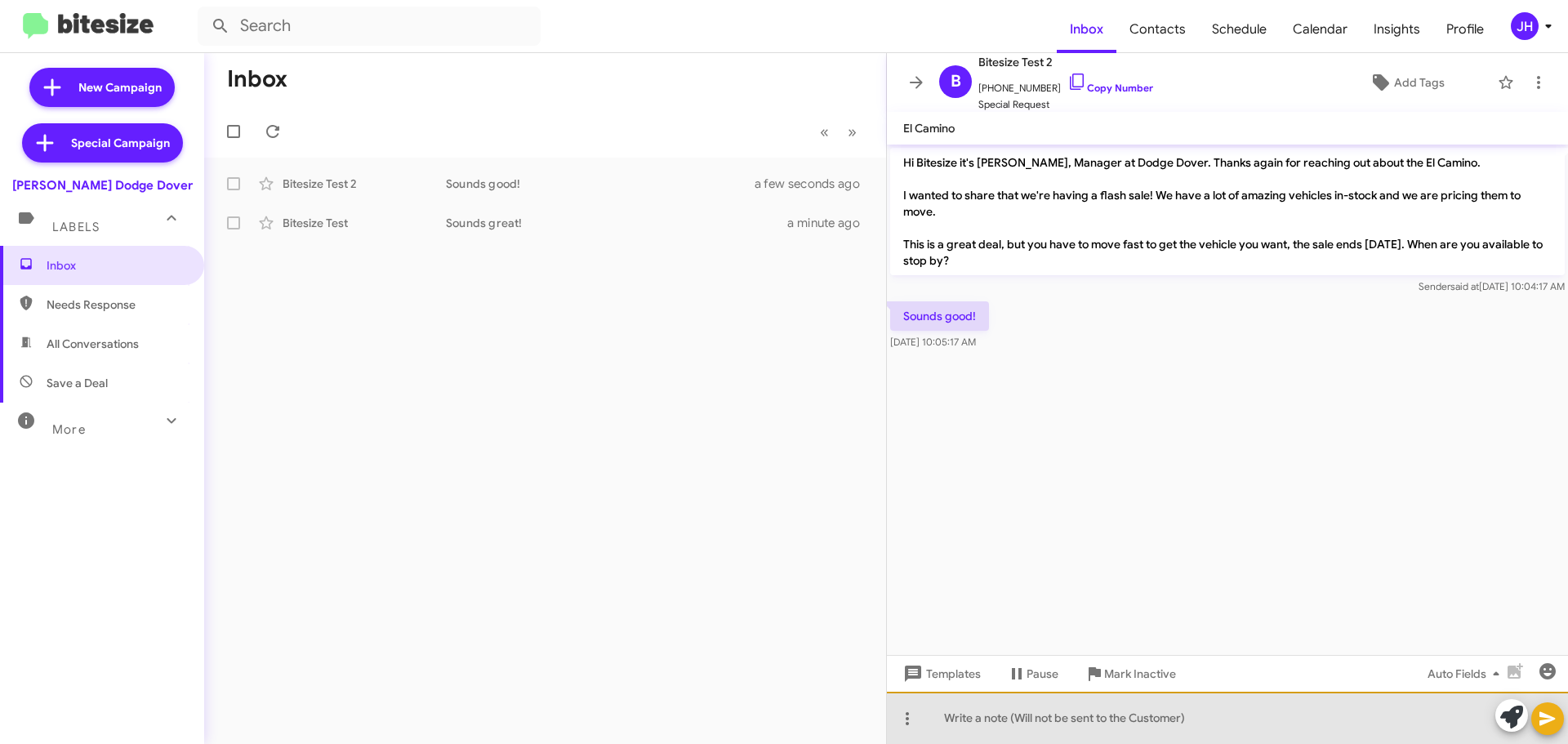
paste div
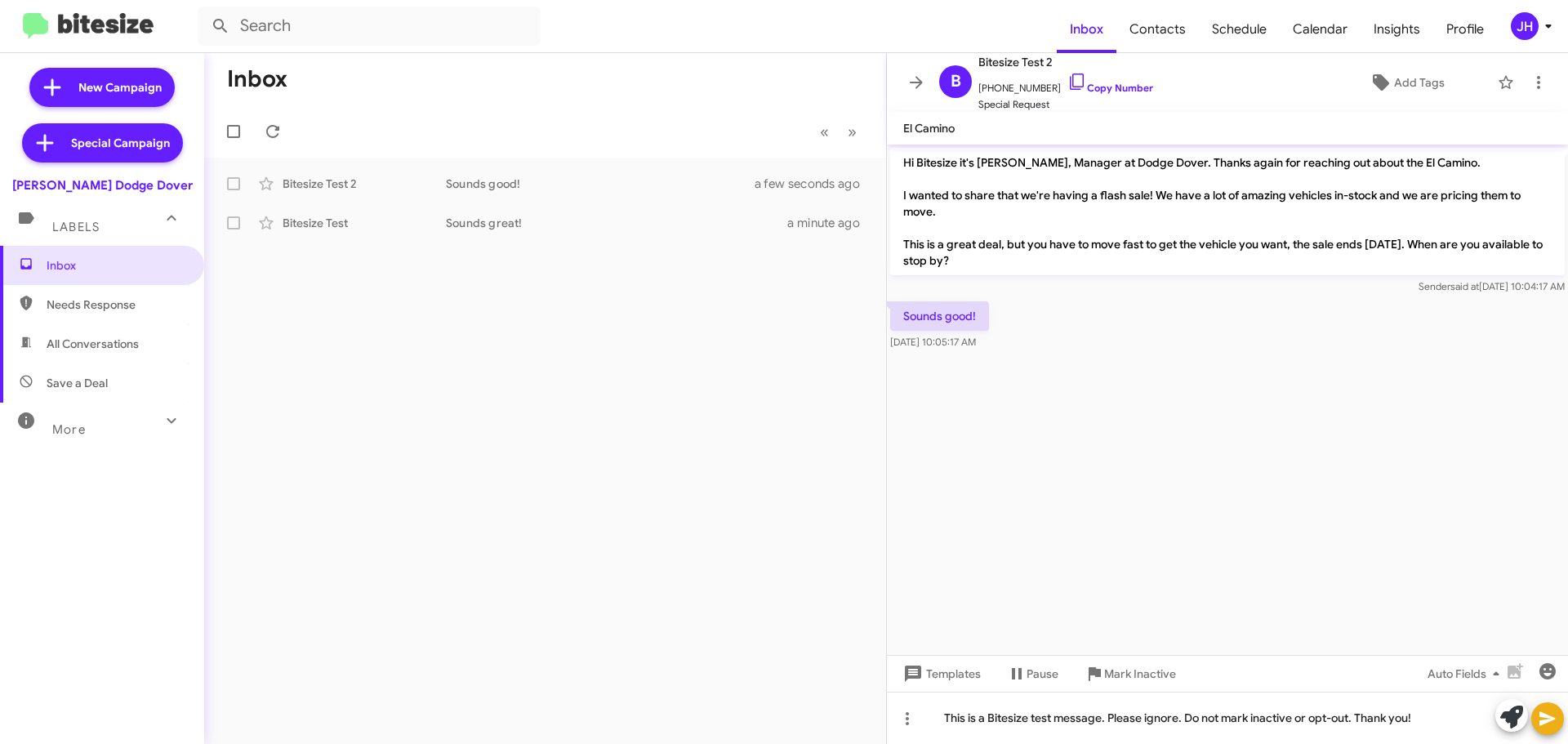
click at [1540, 722] on icon at bounding box center [1547, 719] width 16 height 14
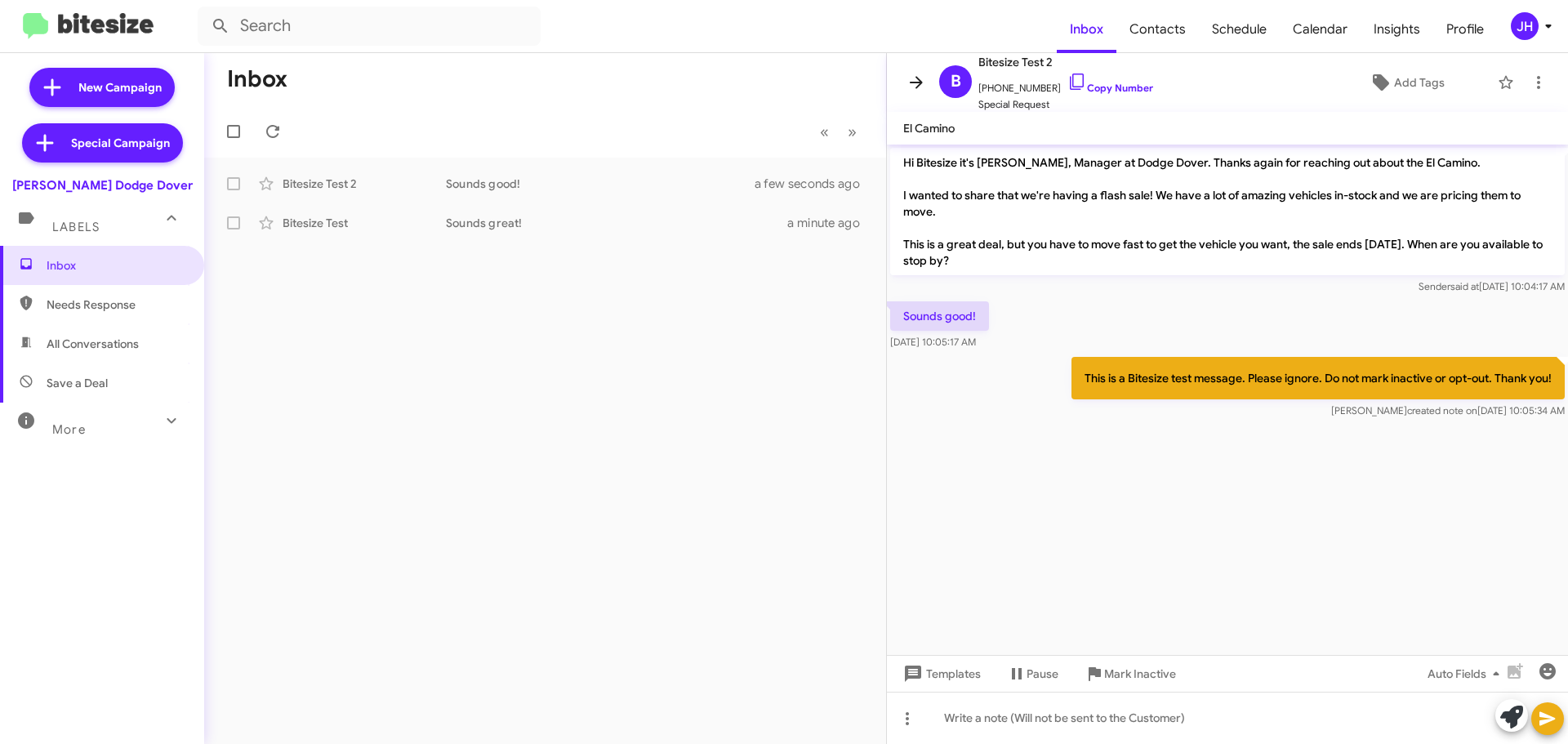
click at [922, 79] on icon at bounding box center [916, 82] width 19 height 19
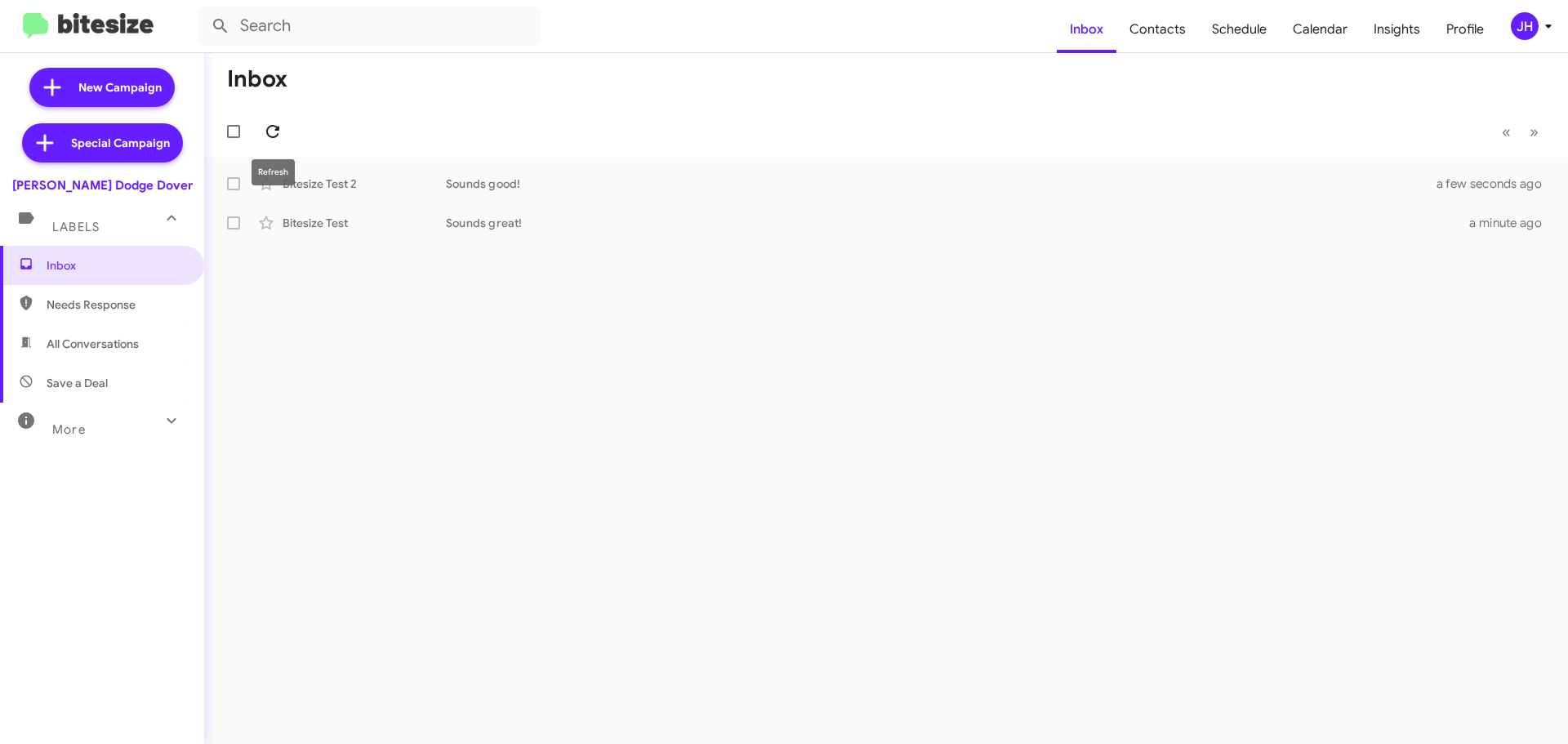
click at [270, 135] on icon at bounding box center [272, 131] width 19 height 19
click at [1512, 24] on div "JH" at bounding box center [1525, 26] width 28 height 28
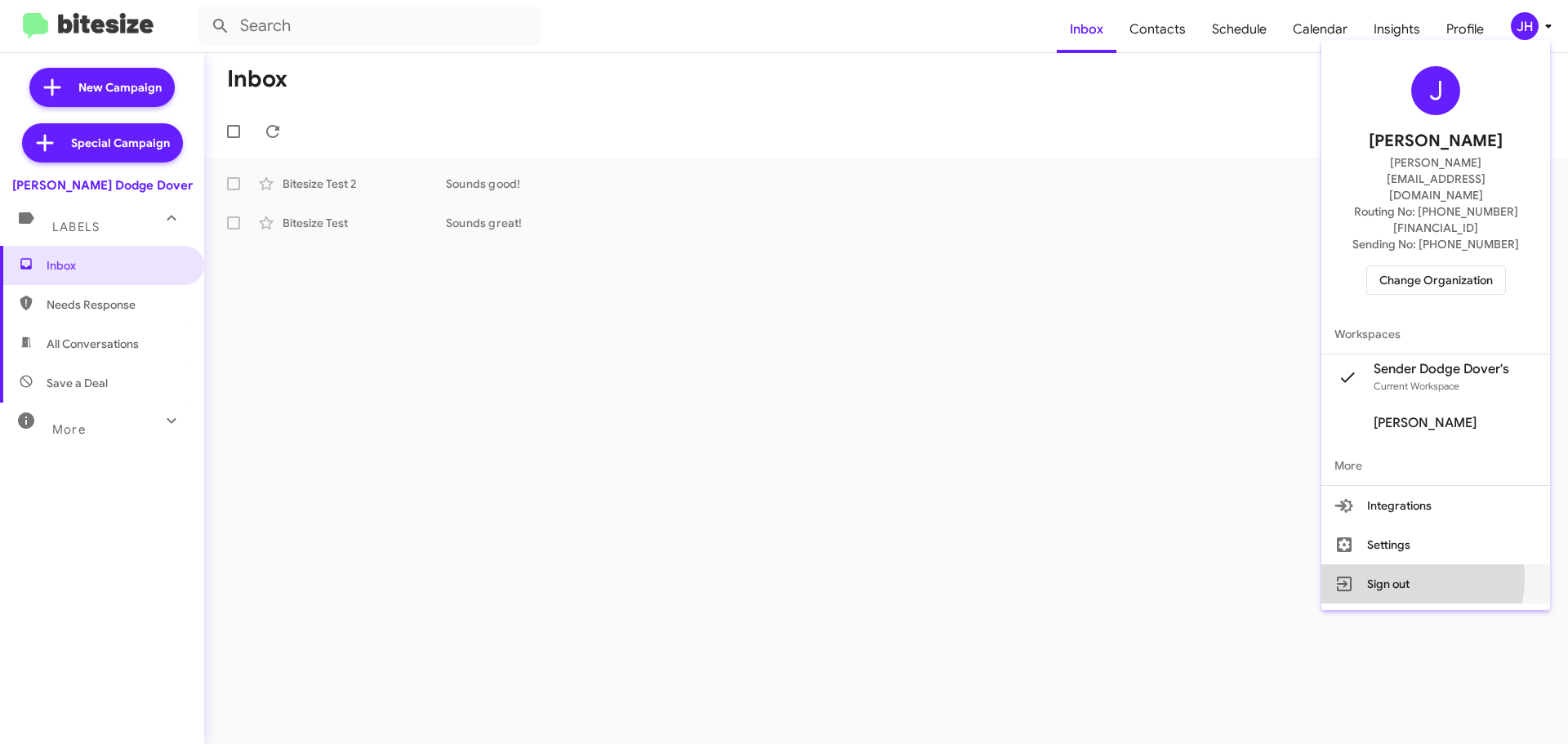
click at [1405, 564] on button "Sign out" at bounding box center [1435, 584] width 228 height 39
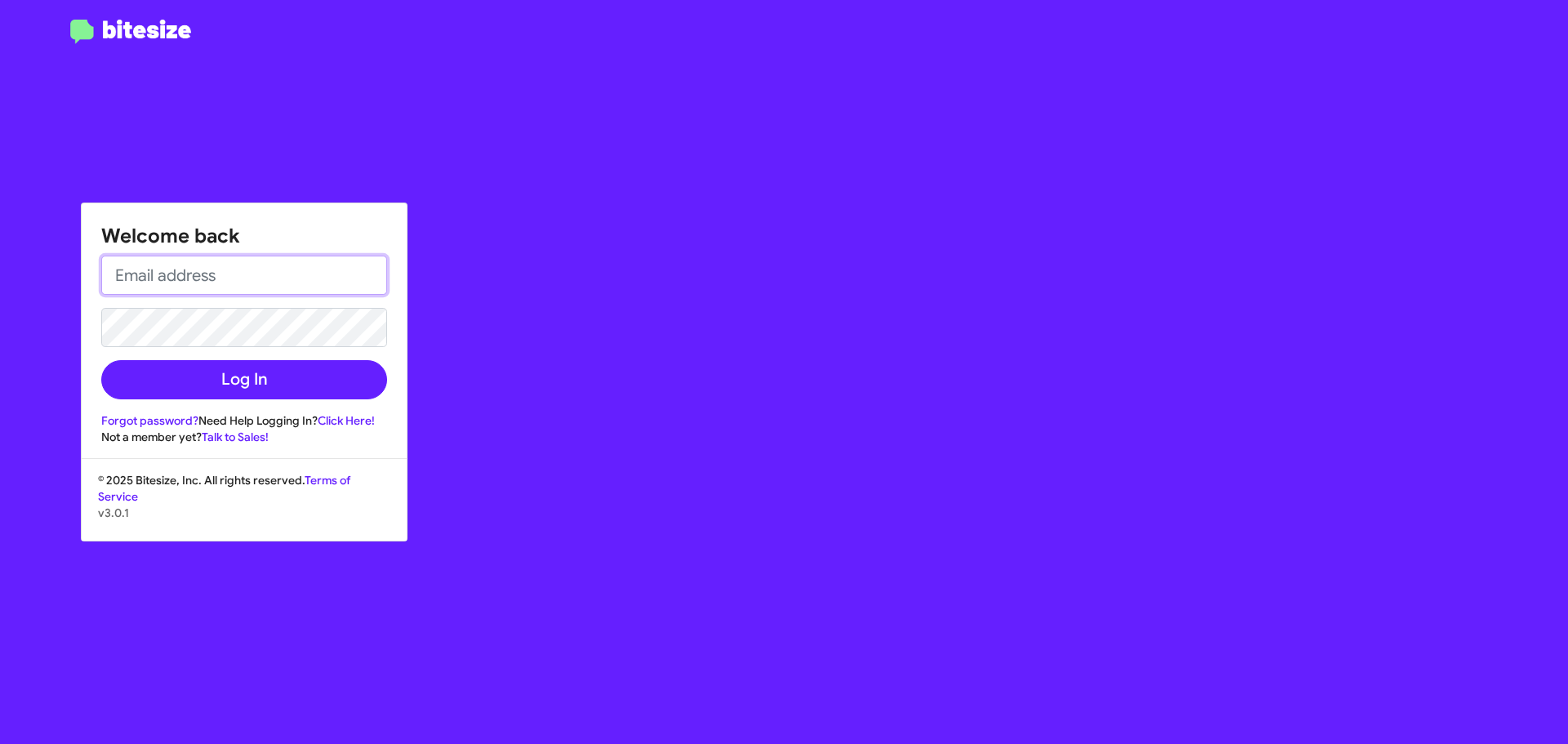
type input "[PERSON_NAME][EMAIL_ADDRESS][DOMAIN_NAME]"
